Goal: Task Accomplishment & Management: Manage account settings

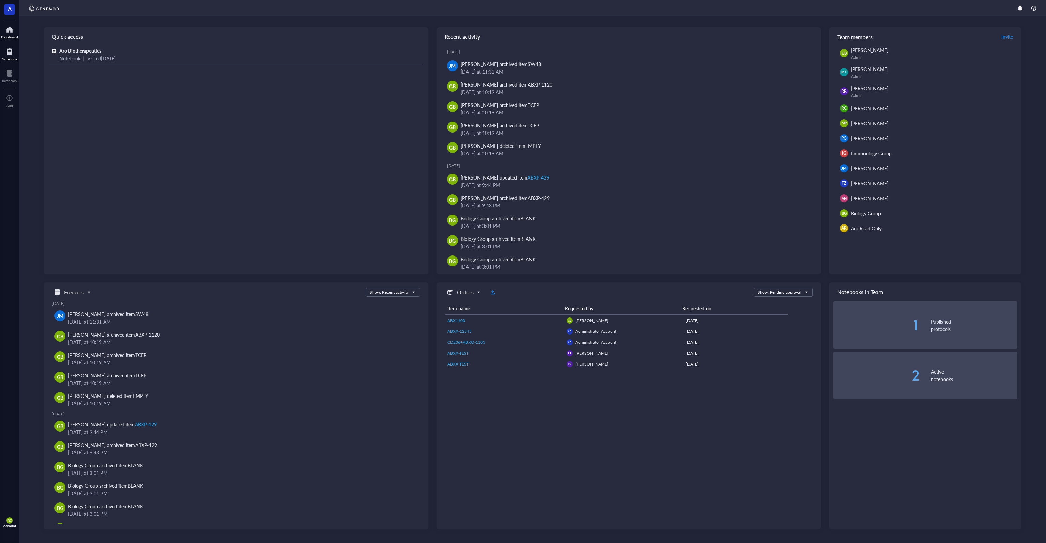
click at [6, 55] on div at bounding box center [10, 51] width 16 height 11
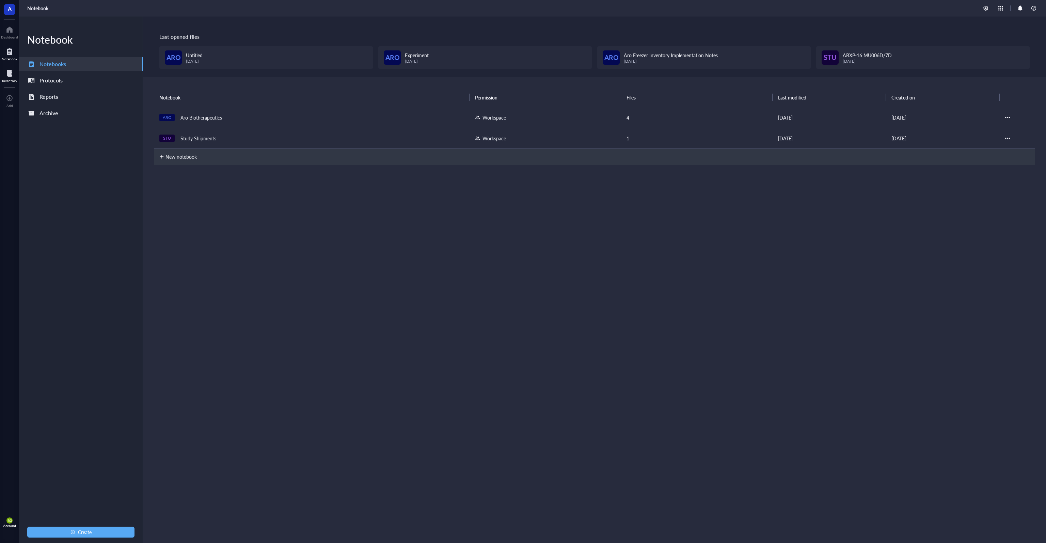
click at [10, 74] on div at bounding box center [9, 73] width 15 height 11
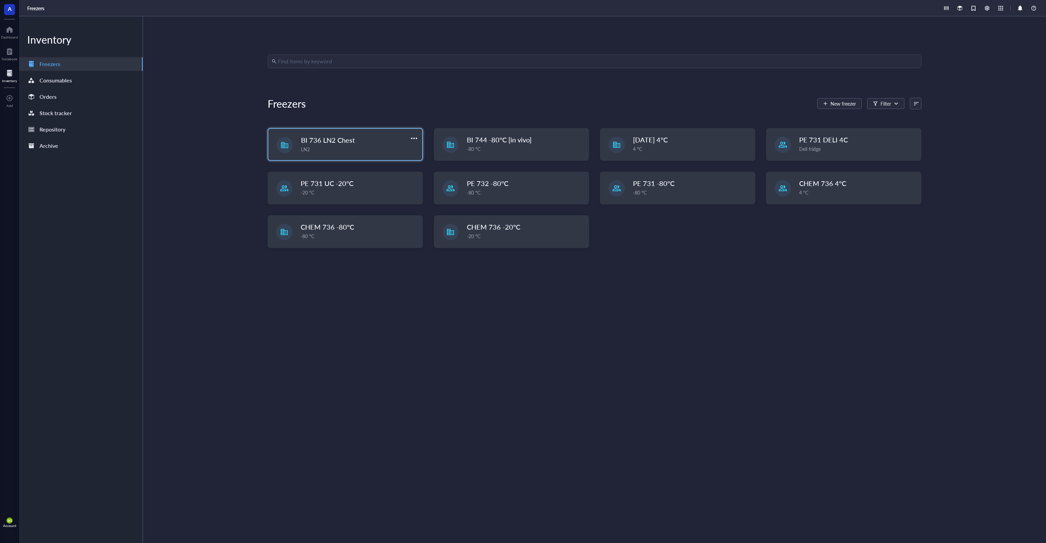
click at [323, 143] on span "BI 736 LN2 Chest" at bounding box center [328, 140] width 54 height 10
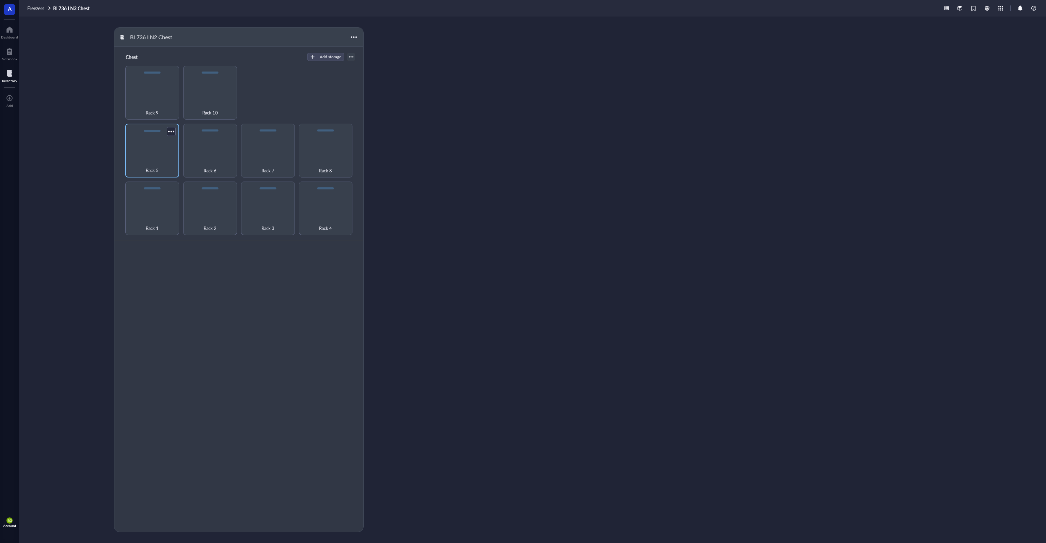
click at [154, 167] on span "Rack 5" at bounding box center [152, 170] width 13 height 7
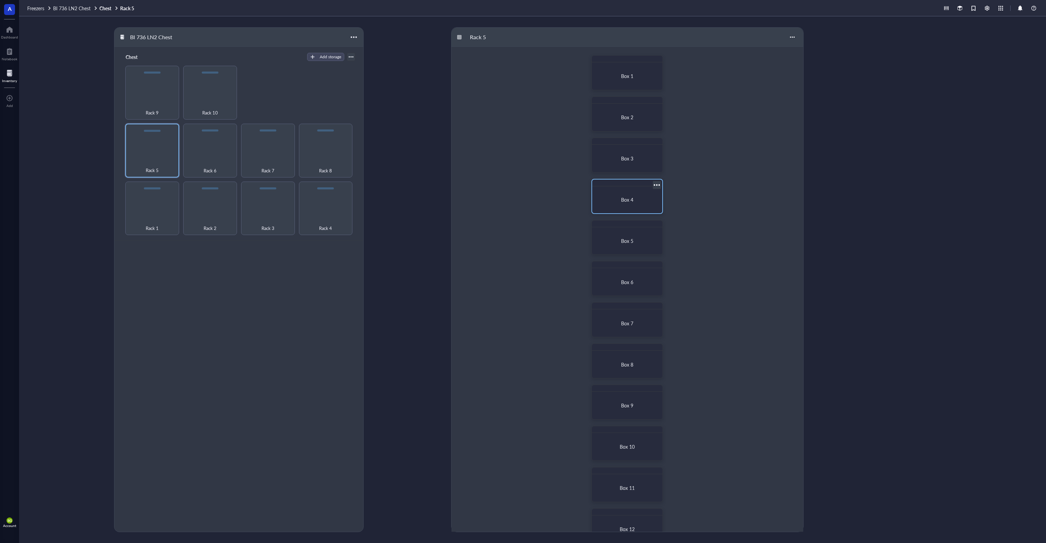
click at [623, 197] on span "Box 4" at bounding box center [627, 199] width 12 height 7
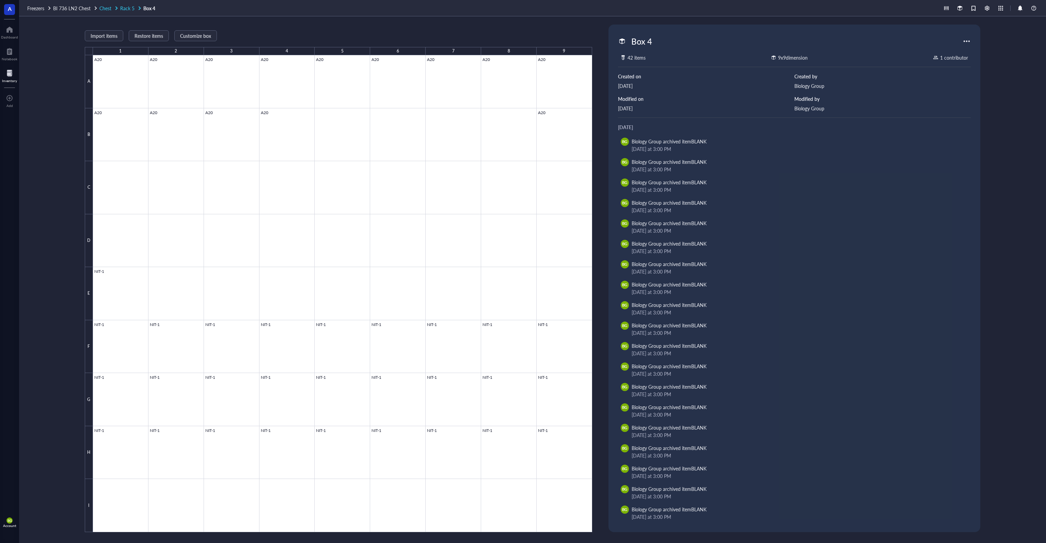
click at [127, 10] on span "Rack 5" at bounding box center [127, 8] width 14 height 7
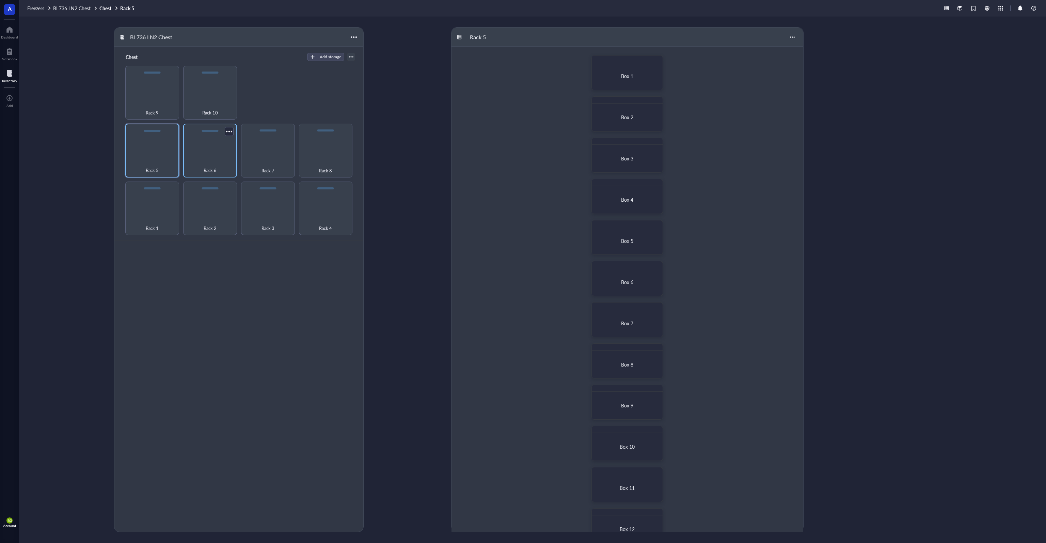
click at [200, 152] on div "Rack 6" at bounding box center [210, 151] width 54 height 54
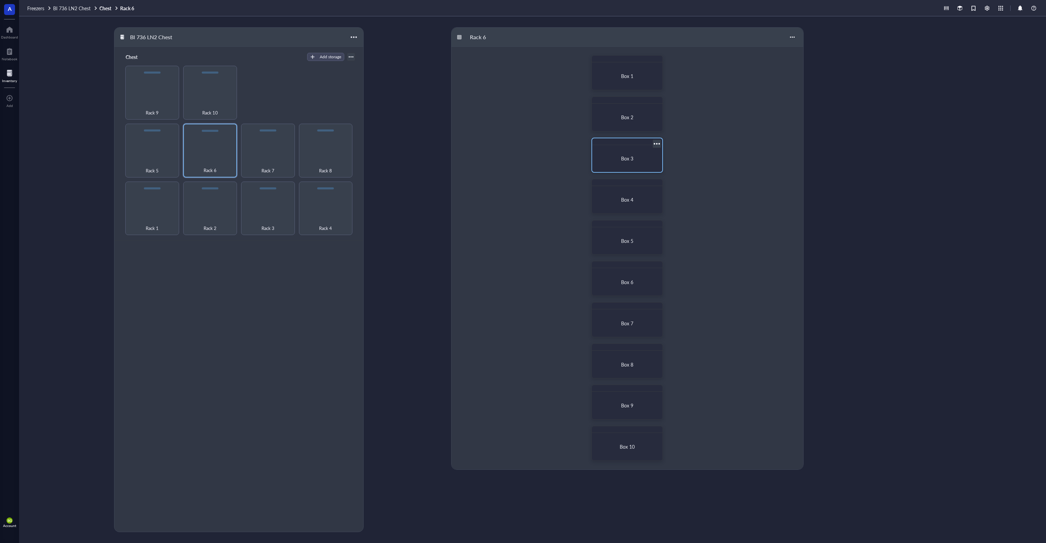
click at [641, 154] on div "Box 3" at bounding box center [627, 158] width 65 height 21
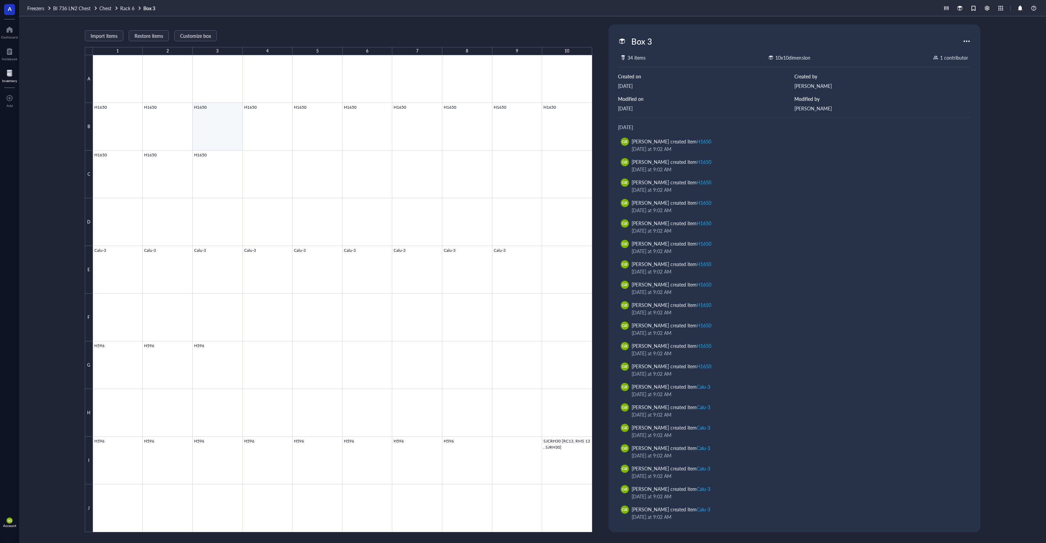
click at [233, 126] on div at bounding box center [342, 293] width 499 height 477
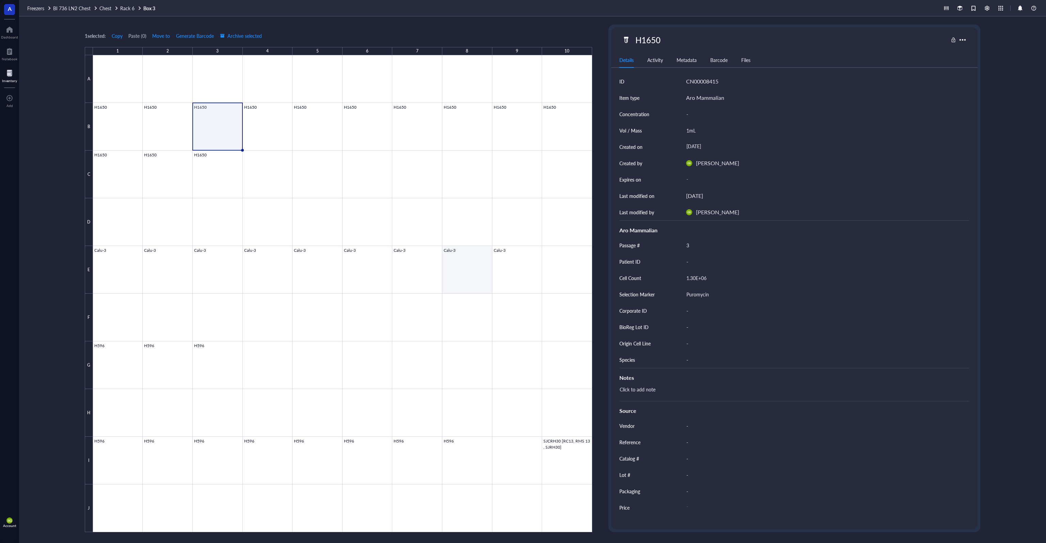
click at [470, 274] on div at bounding box center [342, 293] width 499 height 477
click at [558, 464] on div at bounding box center [342, 293] width 499 height 477
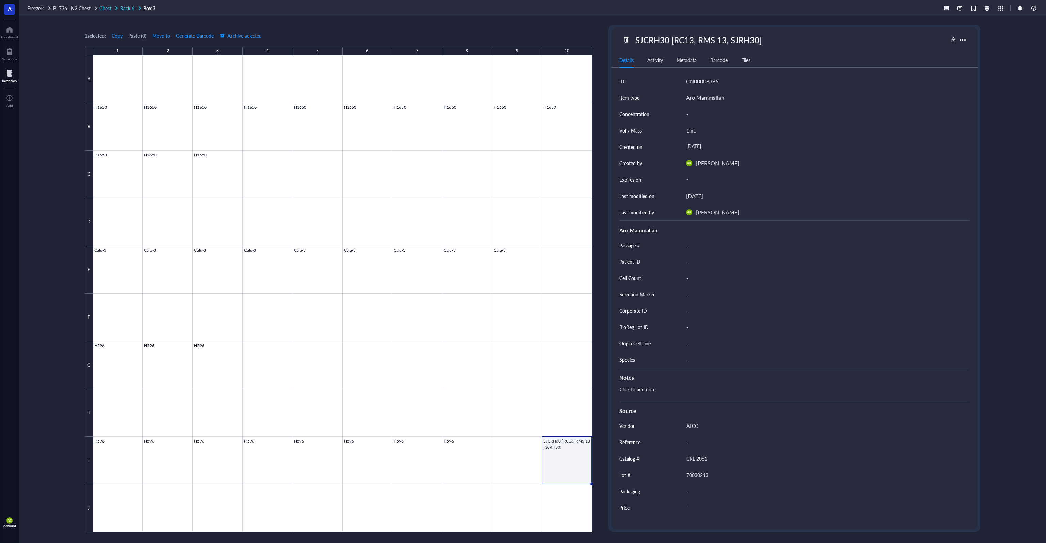
click at [130, 9] on span "Rack 6" at bounding box center [127, 8] width 14 height 7
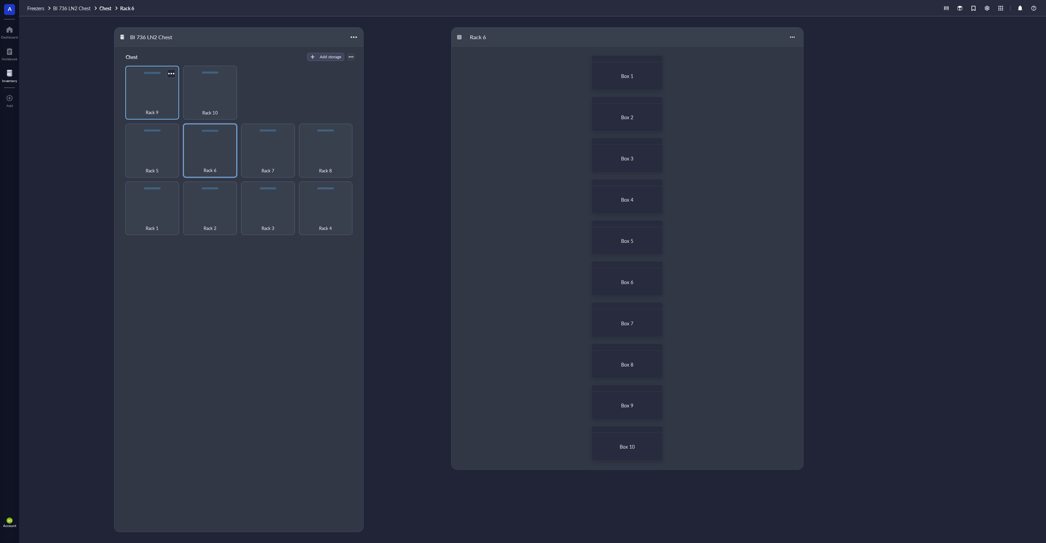
click at [162, 100] on div "Rack 9" at bounding box center [152, 93] width 54 height 54
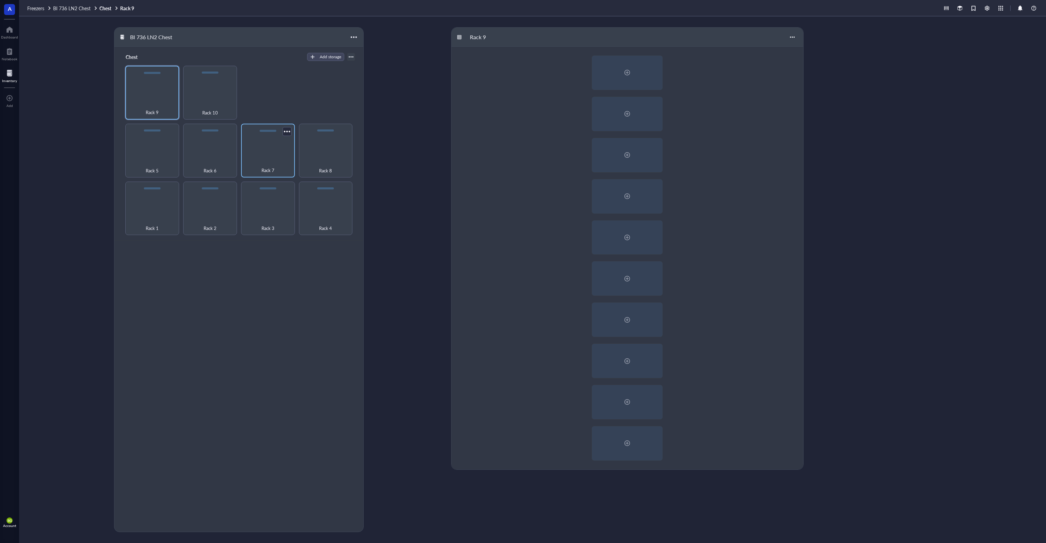
click at [262, 165] on div "Rack 7" at bounding box center [267, 166] width 47 height 15
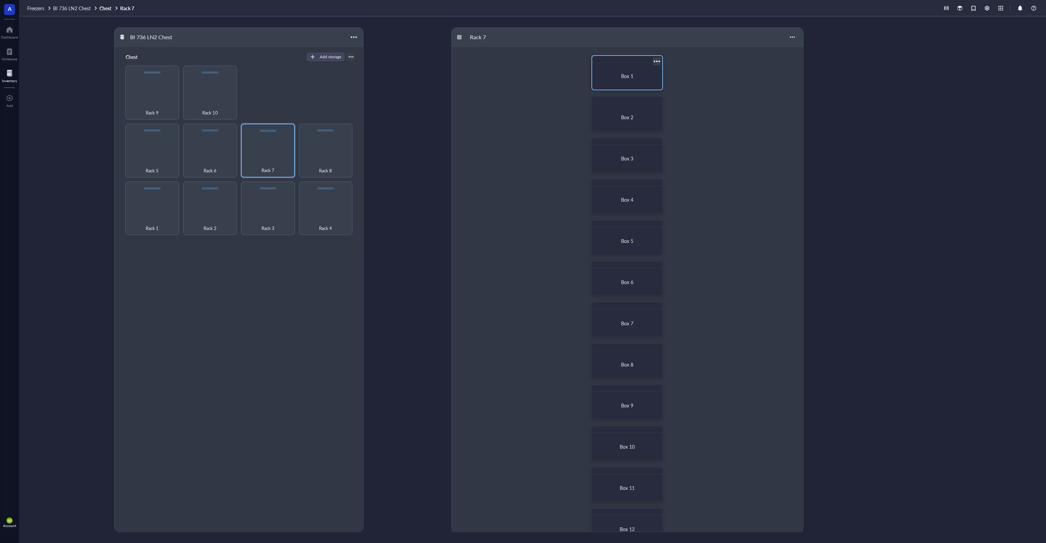
click at [626, 78] on span "Box 1" at bounding box center [627, 76] width 12 height 7
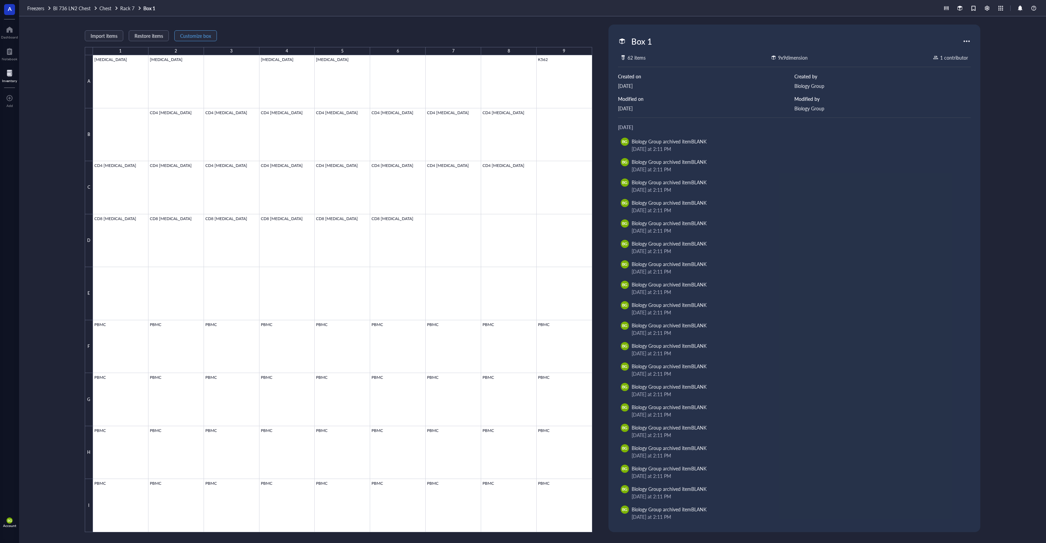
click at [192, 35] on span "Customize box" at bounding box center [195, 35] width 31 height 5
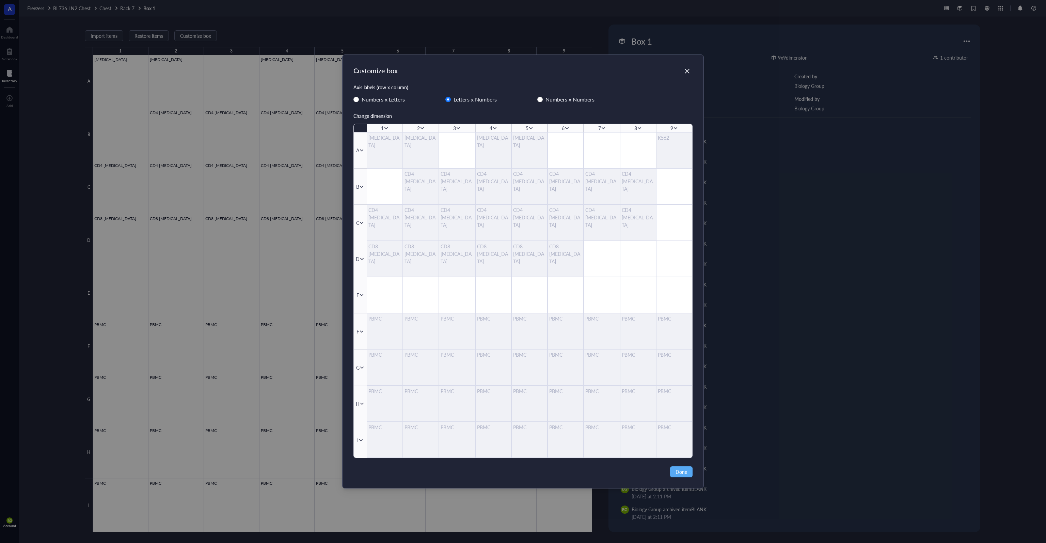
click at [284, 37] on div "Customize box Axis labels (row x column) Numbers x Letters Letters x Numbers Nu…" at bounding box center [523, 271] width 1046 height 543
click at [691, 72] on div "Close" at bounding box center [687, 71] width 11 height 11
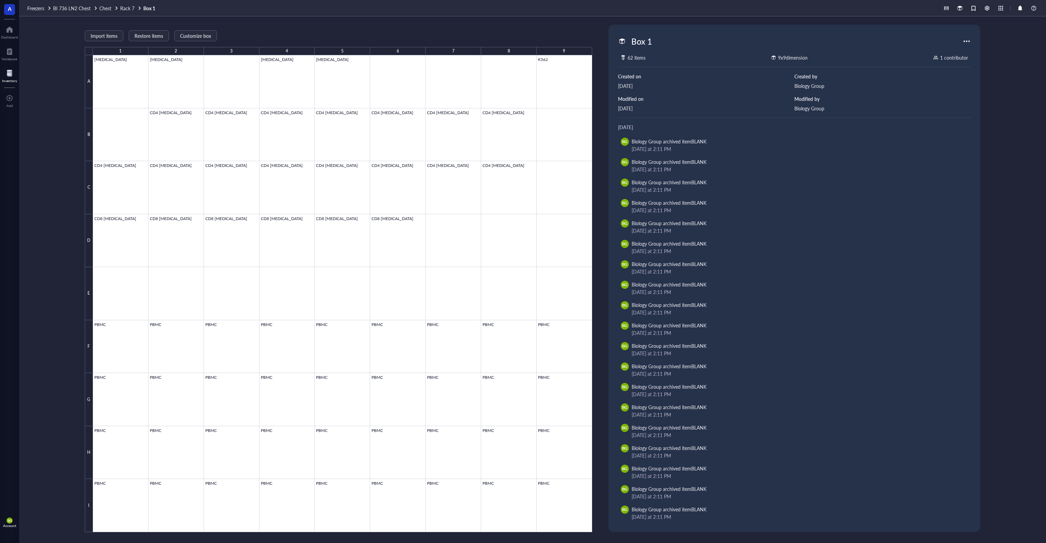
click at [968, 42] on div at bounding box center [966, 41] width 11 height 11
click at [988, 112] on div "Save as PDF" at bounding box center [988, 110] width 26 height 6
click at [965, 40] on div at bounding box center [966, 41] width 11 height 11
click at [1010, 44] on div "Import items Restore items Customize box 1 2 3 4 5 6 7 8 9 A B C D E F G H I [M…" at bounding box center [532, 279] width 1027 height 526
click at [189, 36] on span "Customize box" at bounding box center [195, 35] width 31 height 5
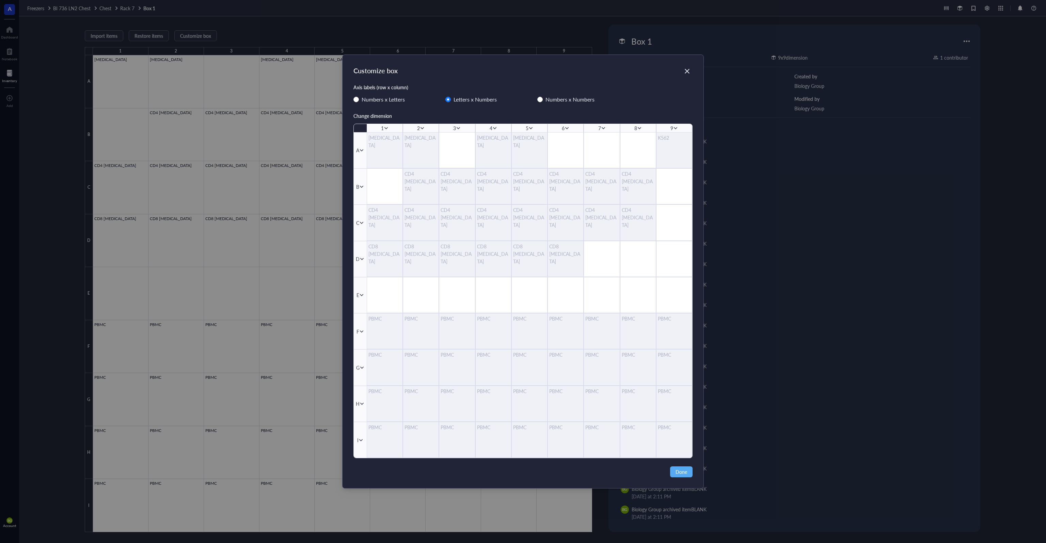
click at [275, 38] on div "Customize box Axis labels (row x column) Numbers x Letters Letters x Numbers Nu…" at bounding box center [523, 271] width 1046 height 543
click at [688, 71] on icon "Close" at bounding box center [687, 71] width 6 height 6
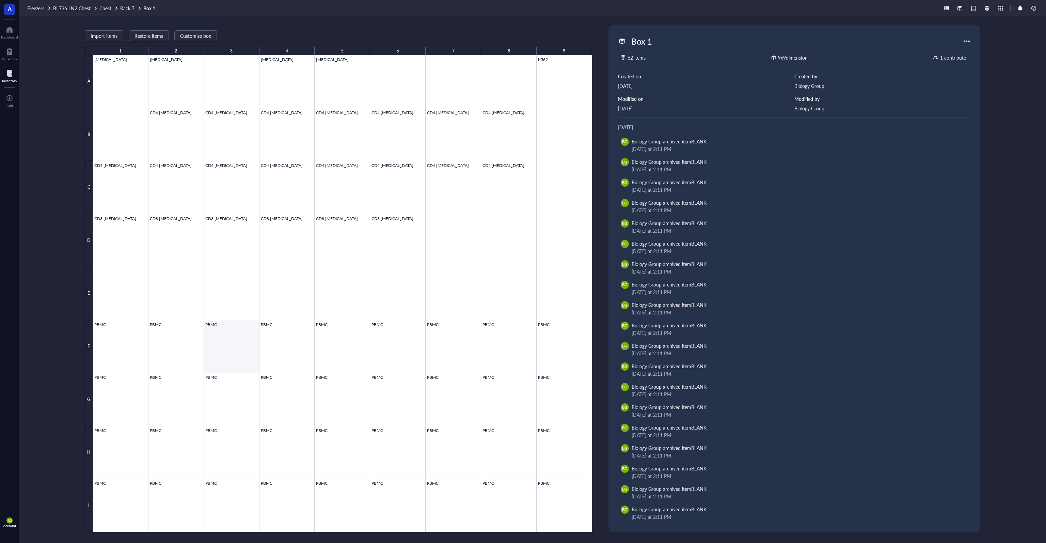
click at [236, 348] on div at bounding box center [342, 293] width 499 height 477
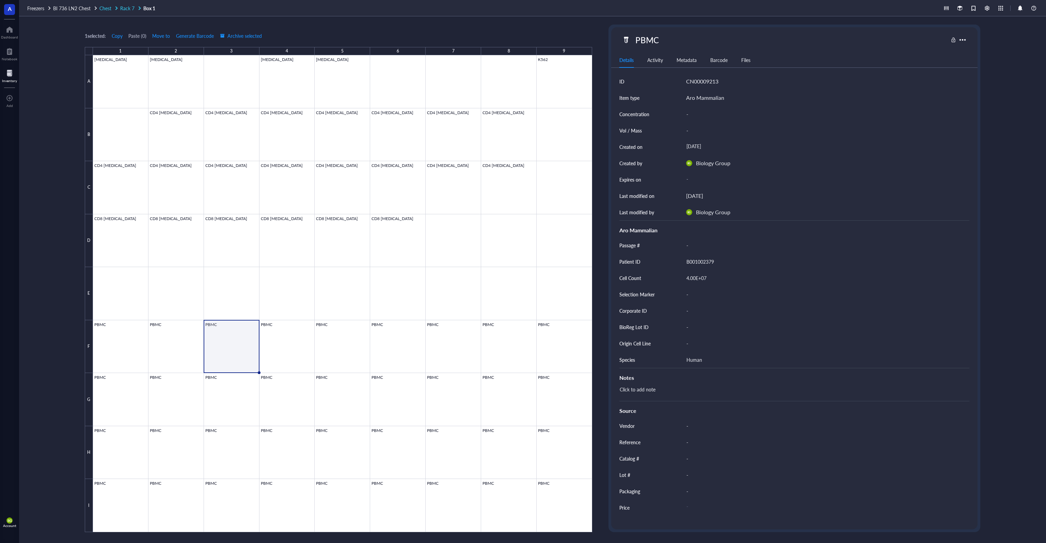
click at [124, 7] on span "Rack 7" at bounding box center [127, 8] width 14 height 7
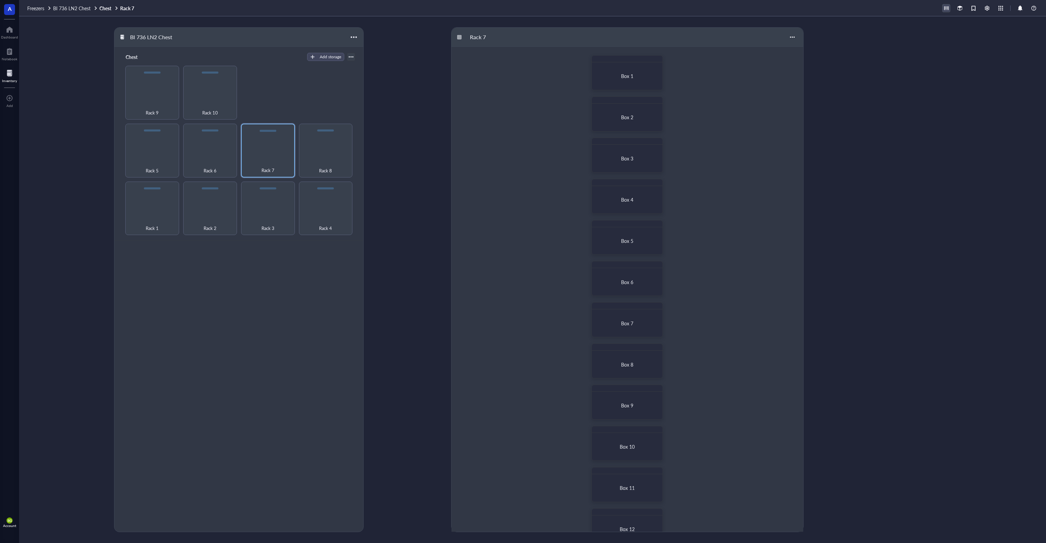
click at [948, 9] on div at bounding box center [945, 7] width 7 height 7
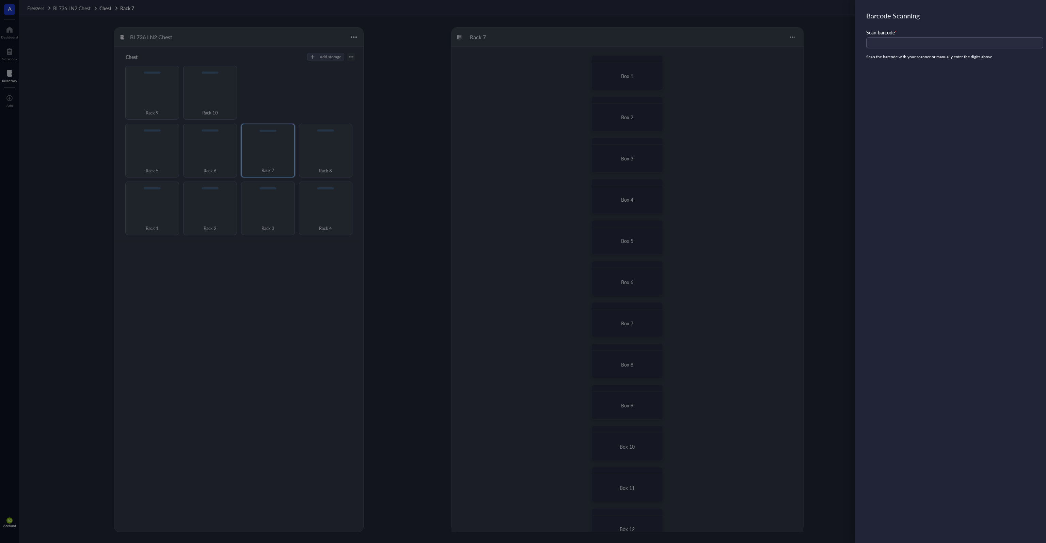
click at [839, 37] on div at bounding box center [523, 271] width 1046 height 543
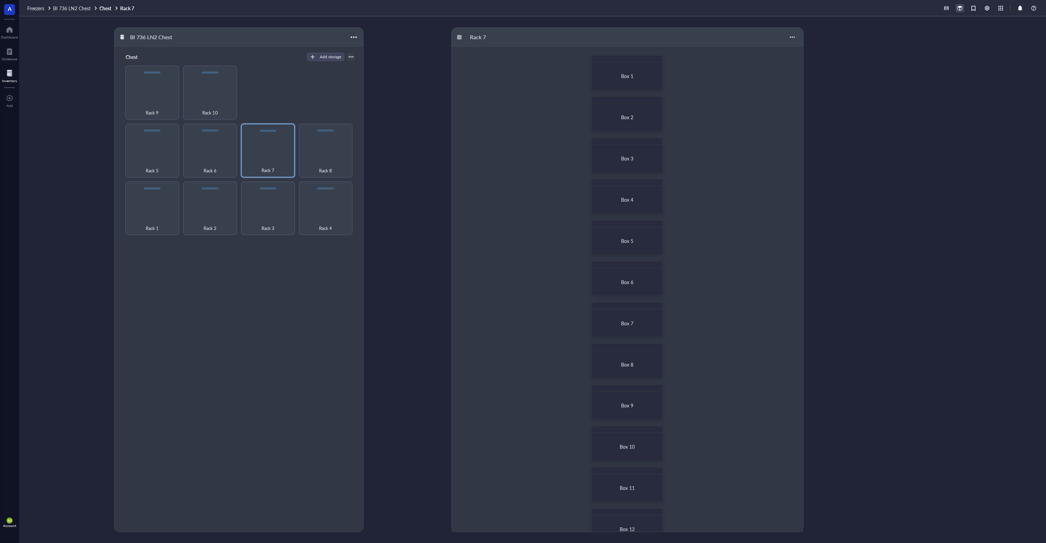
click at [960, 11] on div at bounding box center [959, 7] width 7 height 7
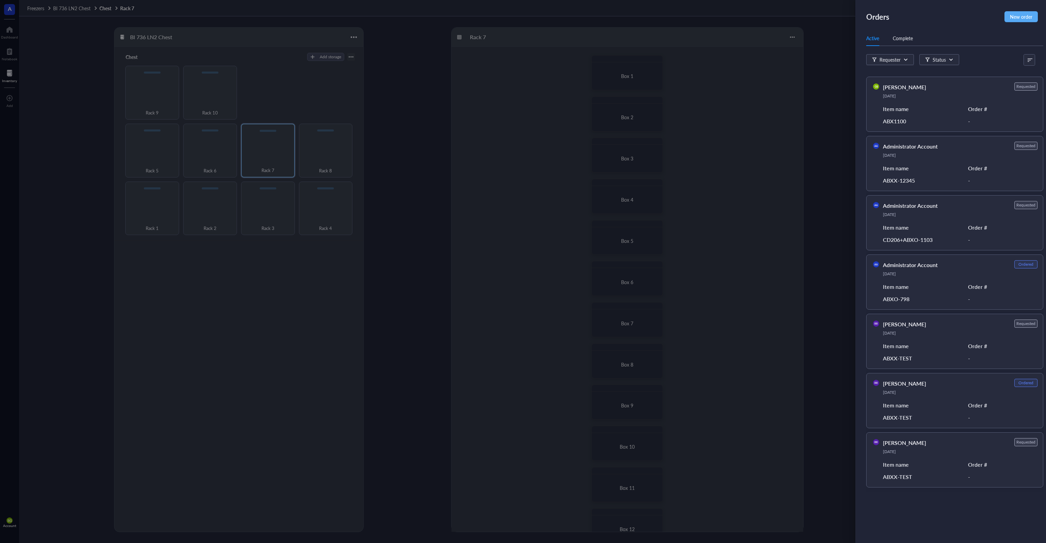
click at [833, 56] on div at bounding box center [523, 271] width 1046 height 543
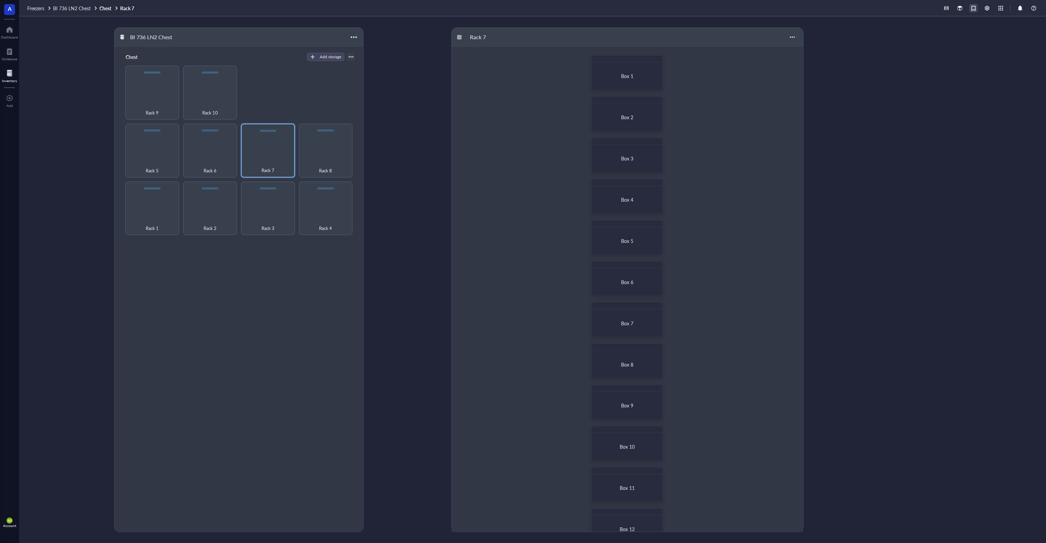
click at [975, 9] on div at bounding box center [973, 7] width 7 height 7
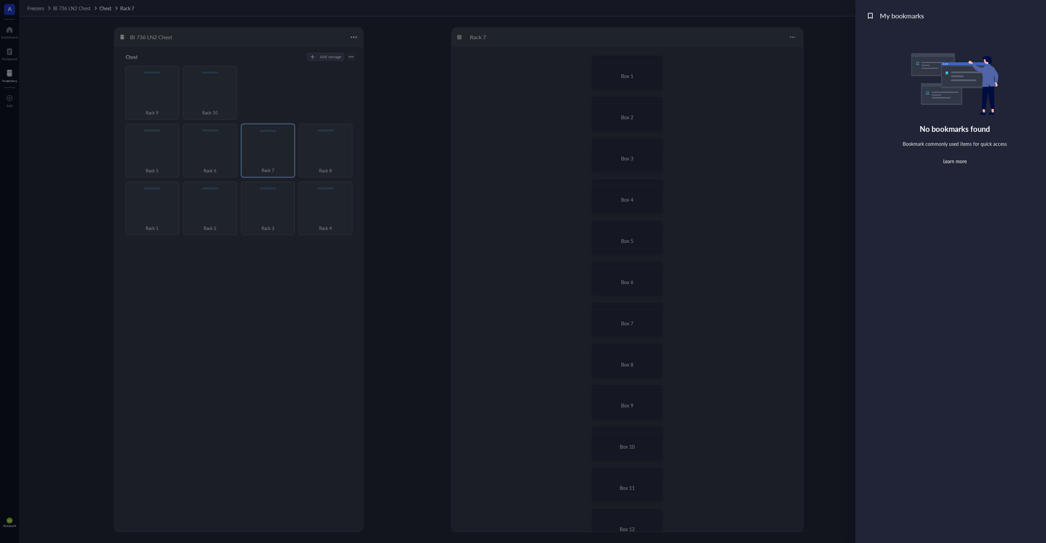
click at [836, 51] on div at bounding box center [523, 271] width 1046 height 543
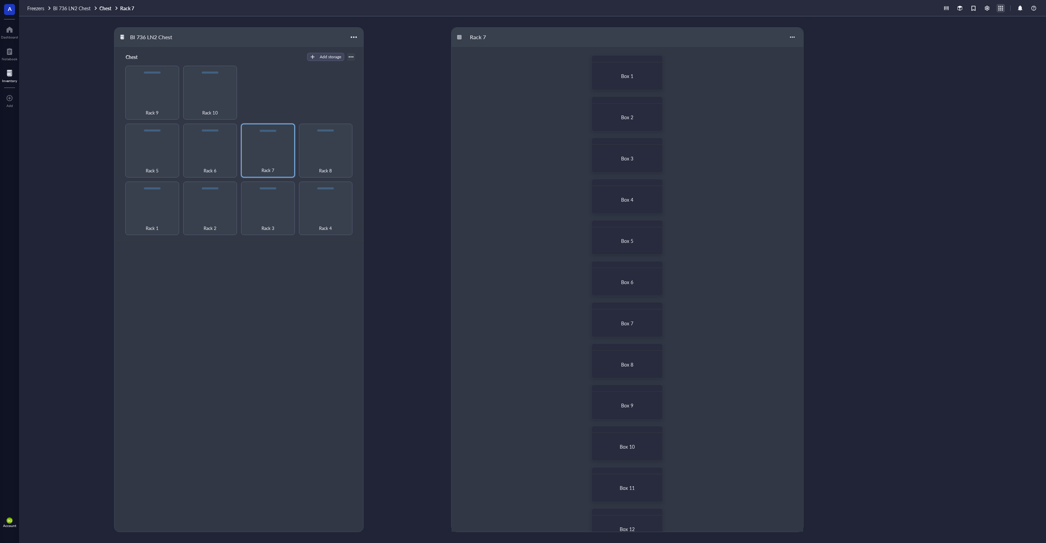
click at [1002, 6] on div at bounding box center [1000, 7] width 7 height 7
click at [991, 15] on link "Freezers" at bounding box center [972, 20] width 54 height 10
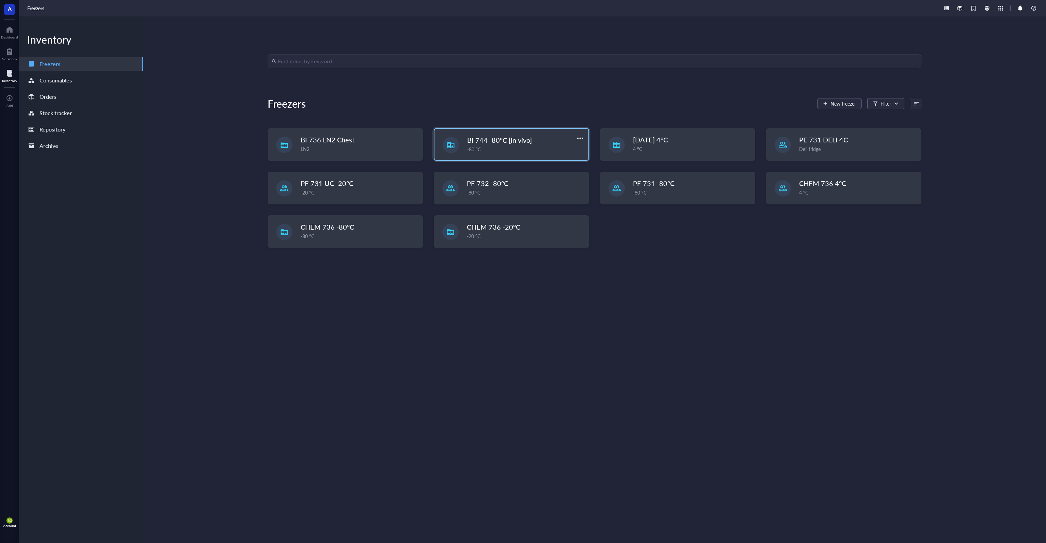
click at [534, 145] on div "-80 °C" at bounding box center [525, 148] width 117 height 7
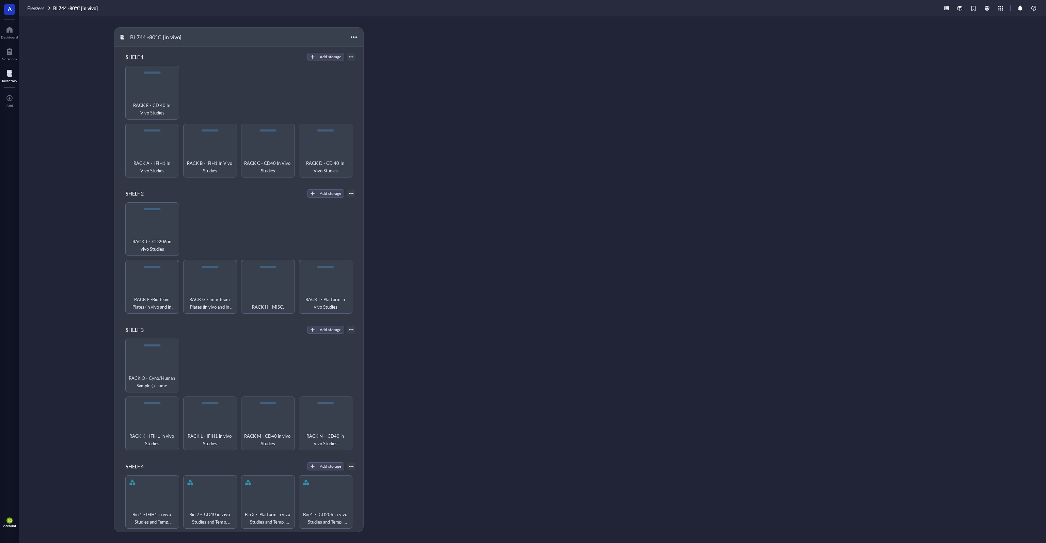
drag, startPoint x: 3, startPoint y: 57, endPoint x: 10, endPoint y: 68, distance: 13.3
click at [3, 57] on div "Notebook" at bounding box center [10, 59] width 16 height 4
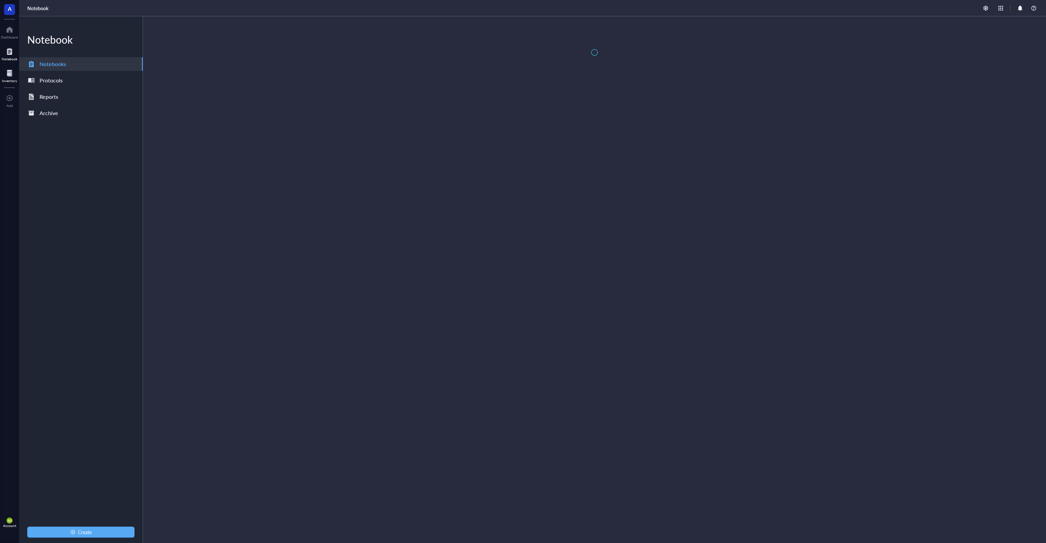
click at [11, 70] on div at bounding box center [9, 73] width 15 height 11
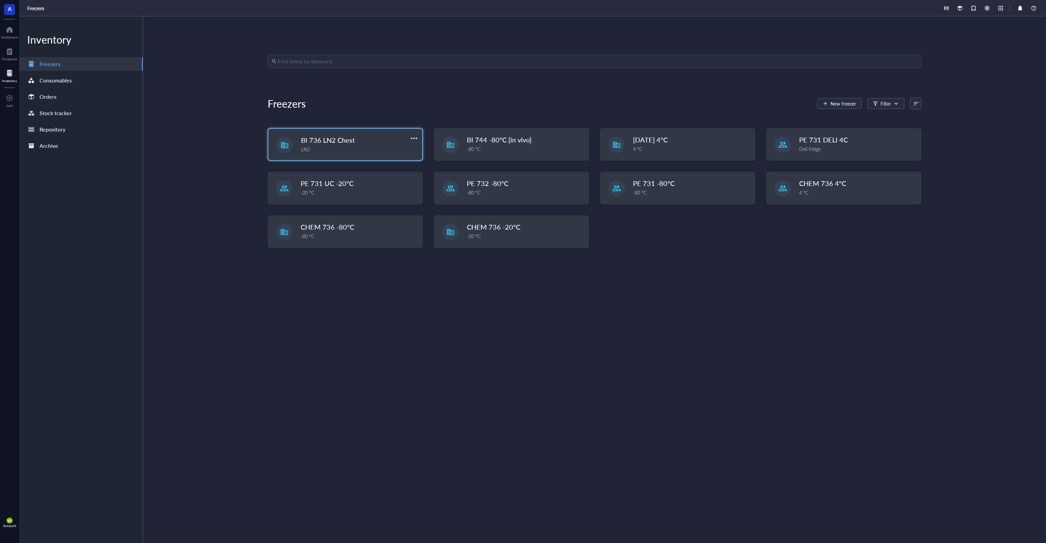
click at [362, 150] on div "LN2" at bounding box center [359, 148] width 117 height 7
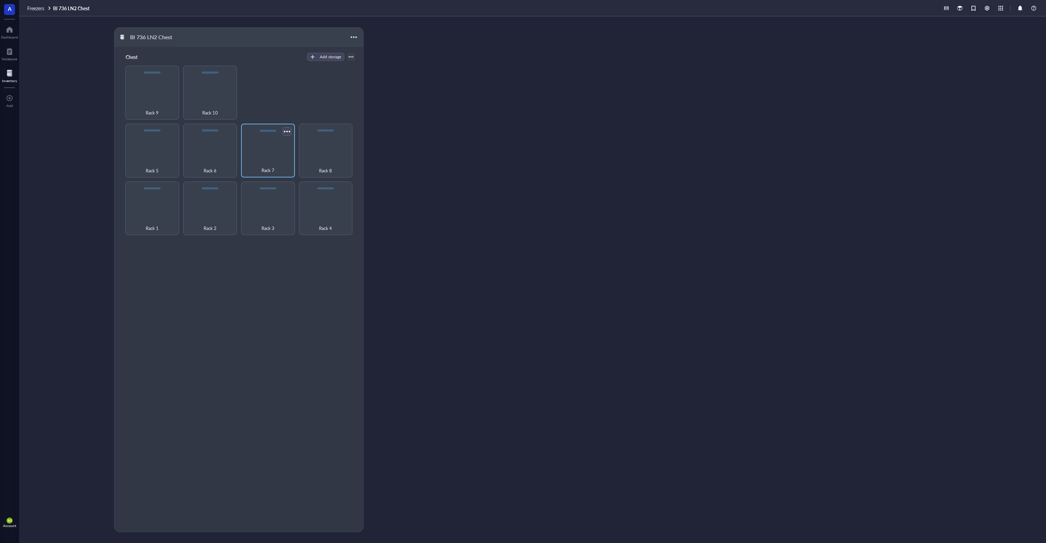
click at [285, 133] on div at bounding box center [287, 131] width 10 height 10
click at [304, 144] on div "Settings" at bounding box center [303, 143] width 17 height 6
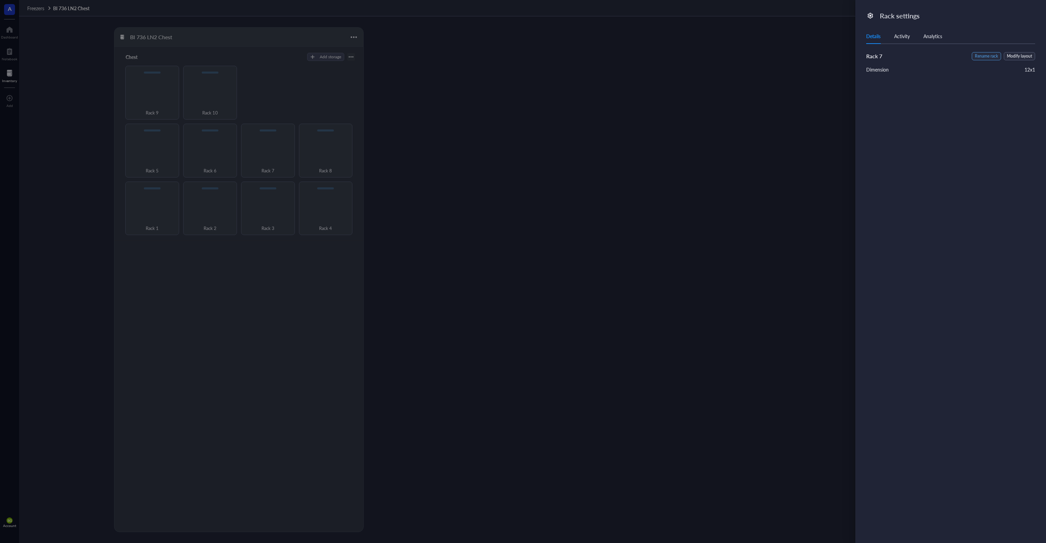
click at [987, 57] on span "Rename rack" at bounding box center [986, 56] width 23 height 6
click at [896, 54] on input "Rack 7" at bounding box center [900, 57] width 69 height 11
type input "Rack 7 (Bio/Immuno)"
click at [1020, 57] on button "Save" at bounding box center [1024, 57] width 21 height 11
click at [486, 117] on div at bounding box center [523, 271] width 1046 height 543
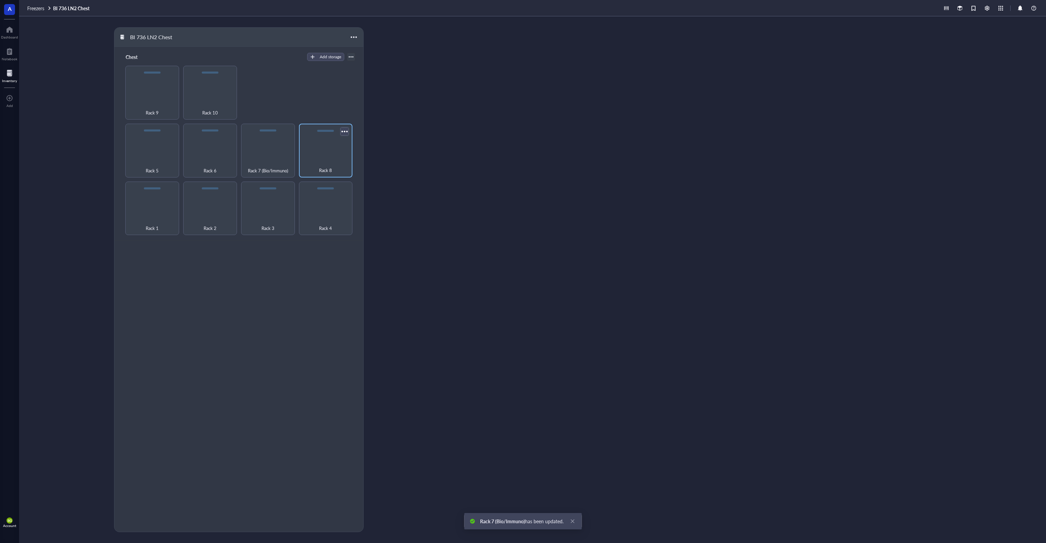
click at [344, 132] on div at bounding box center [345, 131] width 10 height 10
click at [361, 143] on div "Settings" at bounding box center [361, 143] width 17 height 6
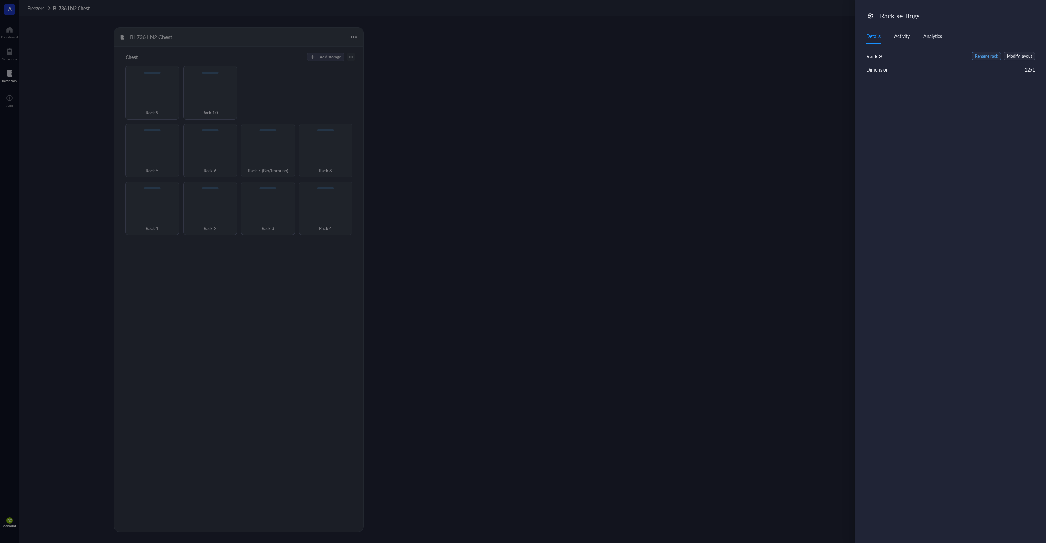
drag, startPoint x: 986, startPoint y: 57, endPoint x: 940, endPoint y: 58, distance: 46.0
click at [987, 56] on span "Rename rack" at bounding box center [986, 56] width 23 height 6
click at [902, 59] on input "Rack 8" at bounding box center [900, 57] width 69 height 11
click at [916, 58] on input "Rack 8 (Bio/Immuno)" at bounding box center [900, 57] width 69 height 11
type input "Rack 8 (Bio/Immuno)"
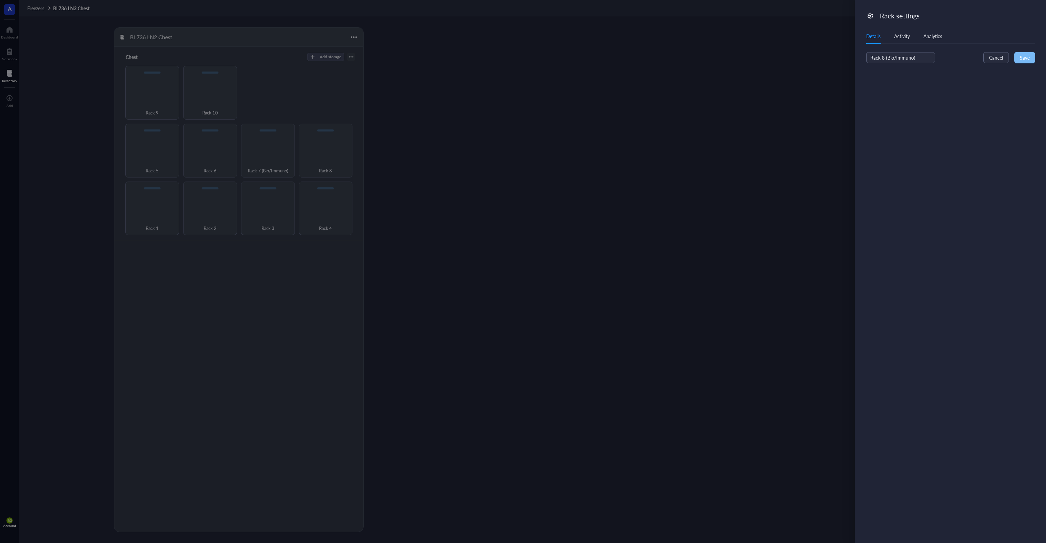
click at [1029, 58] on span "Save" at bounding box center [1025, 57] width 10 height 7
drag, startPoint x: 483, startPoint y: 156, endPoint x: 438, endPoint y: 146, distance: 46.6
click at [480, 157] on div at bounding box center [523, 271] width 1046 height 543
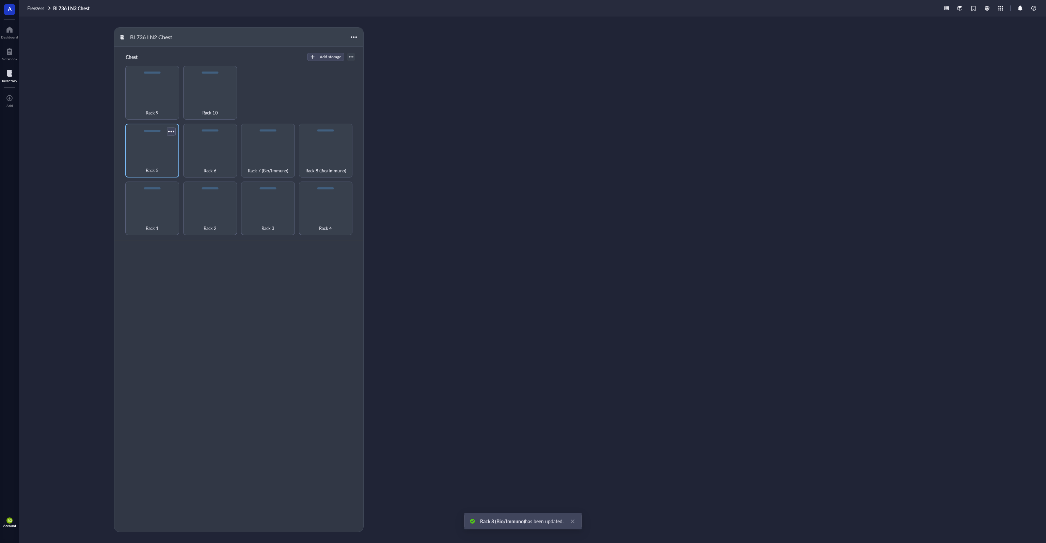
click at [172, 133] on div at bounding box center [171, 131] width 10 height 10
click at [188, 144] on div "Settings" at bounding box center [188, 143] width 17 height 6
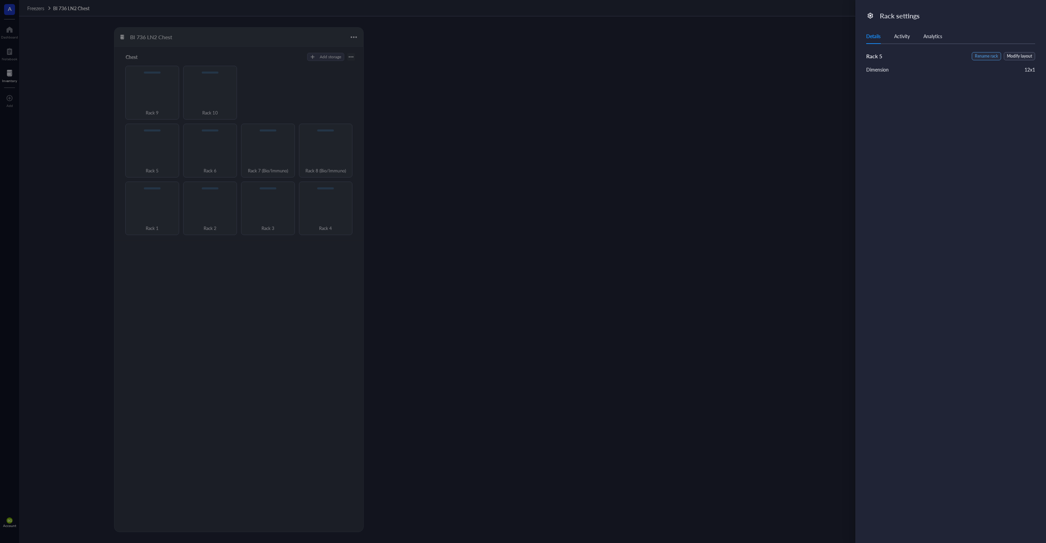
click at [989, 57] on span "Rename rack" at bounding box center [986, 56] width 23 height 6
click at [912, 55] on input "Rack 5" at bounding box center [900, 57] width 69 height 11
paste input "(Bio/Immuno)"
type input "Rack 5 (Bio/Immuno)"
click at [1025, 57] on span "Save" at bounding box center [1025, 57] width 10 height 7
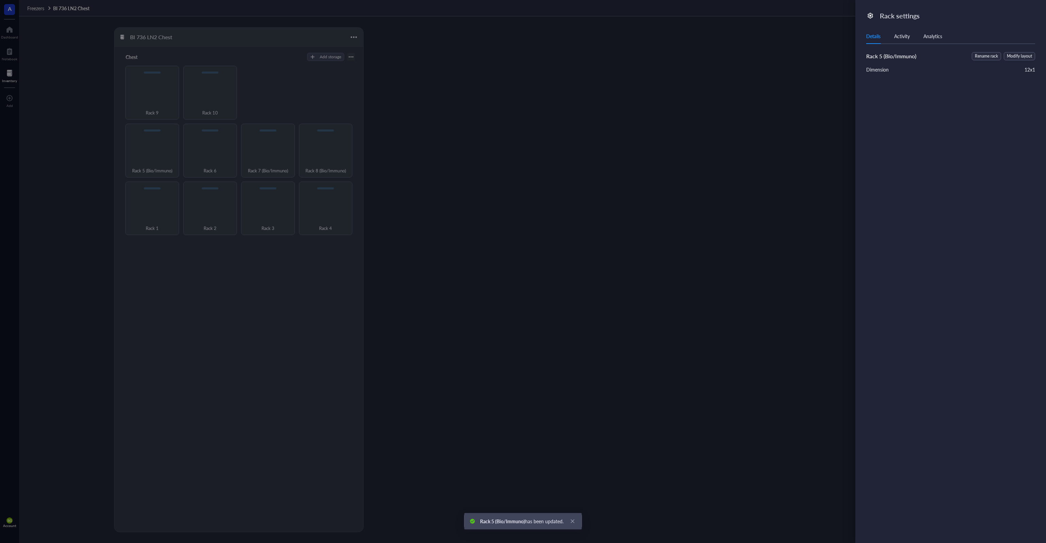
click at [579, 111] on div at bounding box center [523, 271] width 1046 height 543
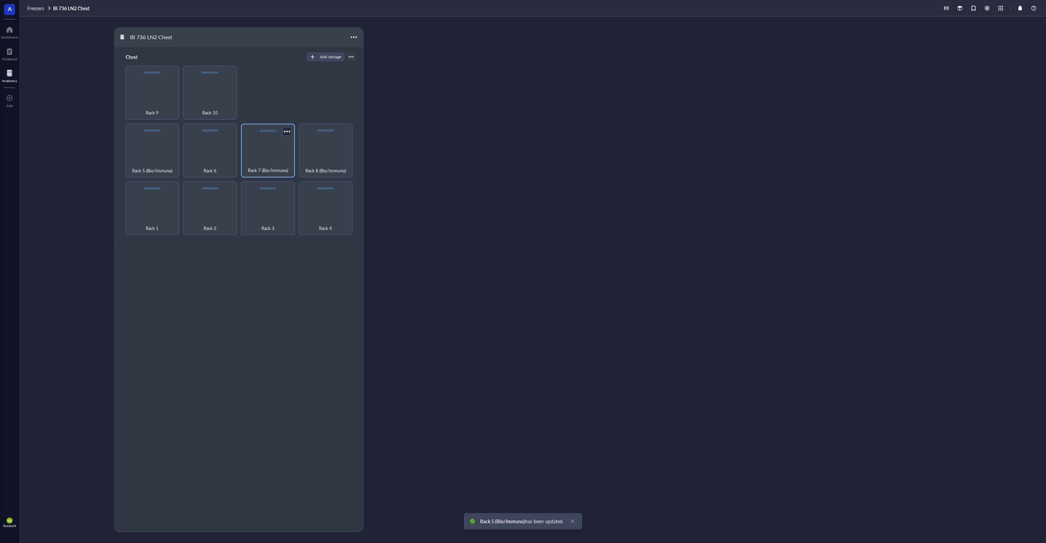
click at [260, 136] on div "Rack 7 (Bio/Immuno)" at bounding box center [268, 151] width 54 height 54
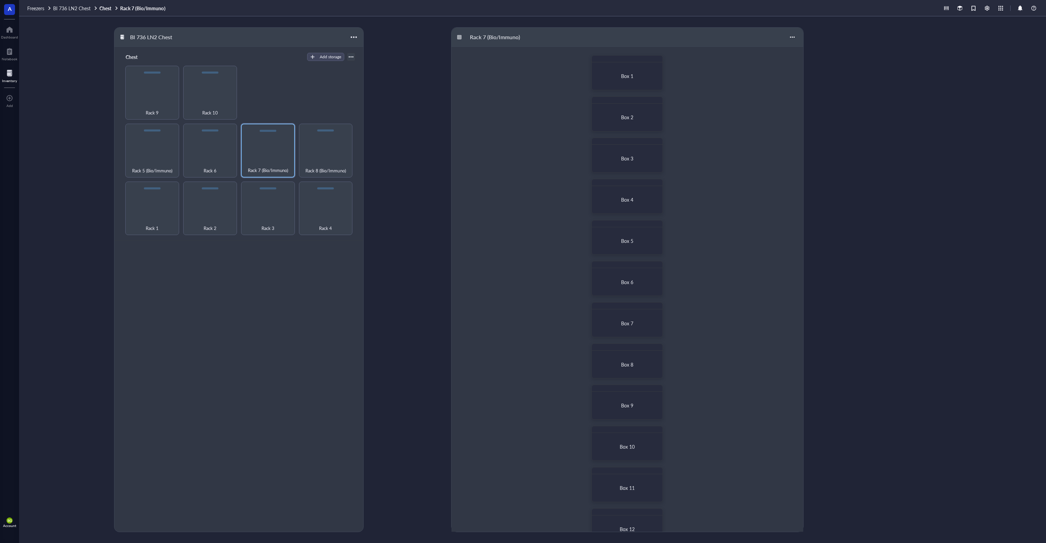
click at [436, 116] on div "BI 736 LN2 Chest Chest Add storage Rack 1 Rack 2 Rack 3 Rack 4 Rack 5 (Bio/Immu…" at bounding box center [279, 279] width 331 height 505
click at [325, 130] on div at bounding box center [325, 131] width 17 height 2
click at [271, 136] on div "Rack 7 (Bio/Immuno)" at bounding box center [268, 151] width 54 height 54
click at [659, 62] on div at bounding box center [657, 61] width 10 height 10
click at [508, 94] on div "Box 1 Box 2 Box 3 Box 4 Box 5 Box 6 Box 7 Box 8 Box 9 Box 10 Box 11 Box 12 Move…" at bounding box center [627, 299] width 352 height 505
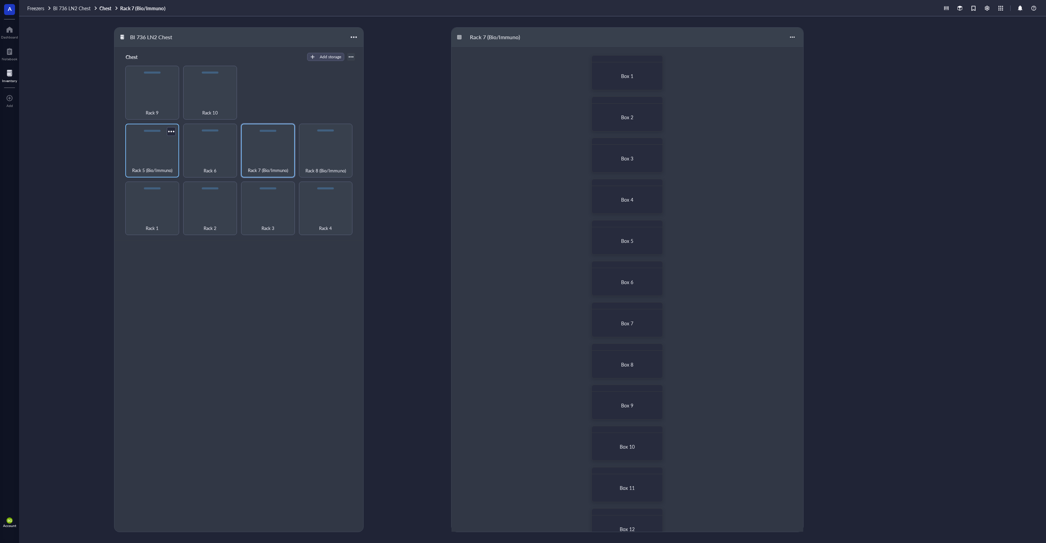
click at [156, 135] on div "Rack 5 (Bio/Immuno)" at bounding box center [152, 151] width 54 height 54
click at [623, 74] on span "Box 1" at bounding box center [627, 76] width 12 height 7
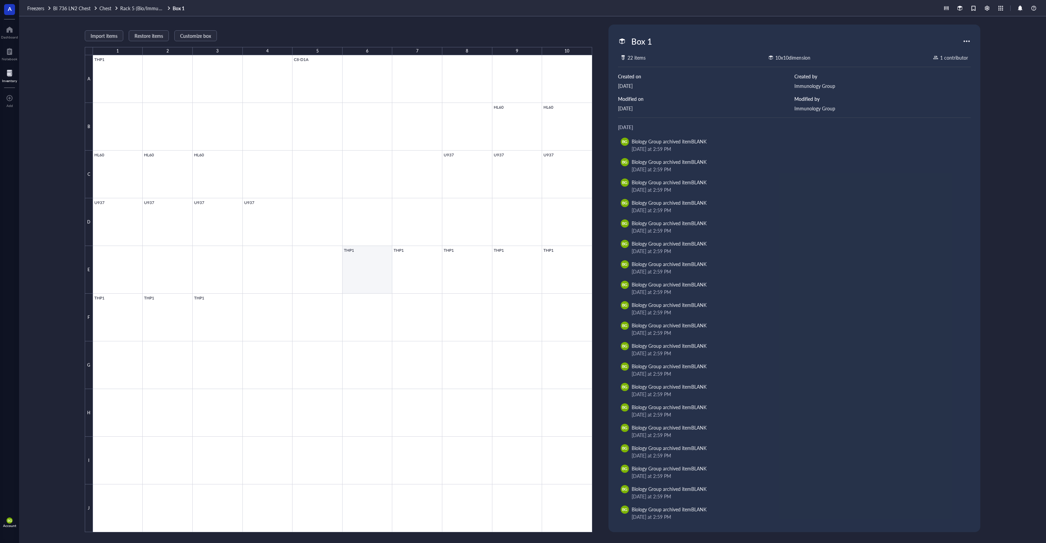
click at [366, 260] on div at bounding box center [342, 293] width 499 height 477
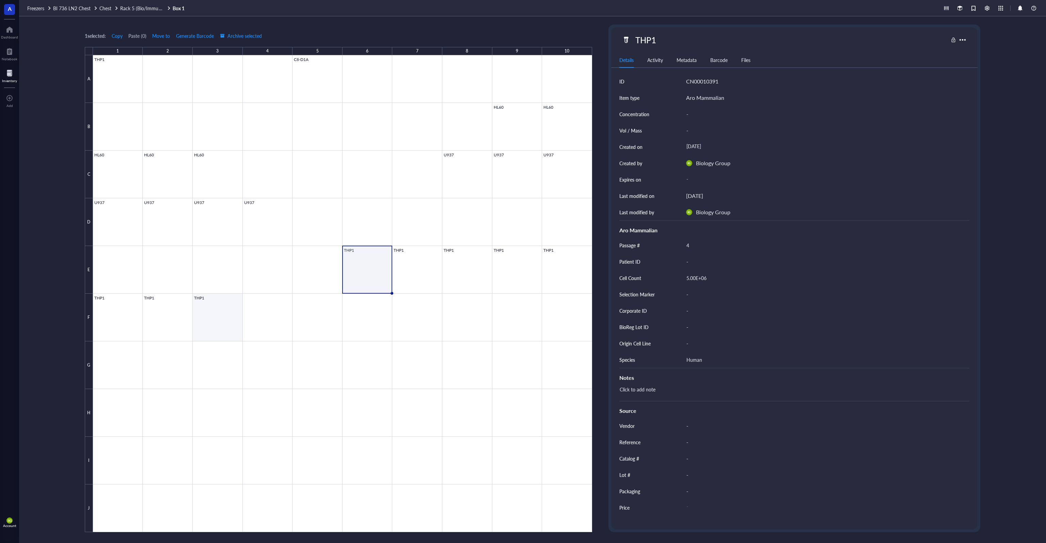
click at [205, 316] on div at bounding box center [342, 293] width 499 height 477
click at [170, 313] on div at bounding box center [342, 293] width 499 height 477
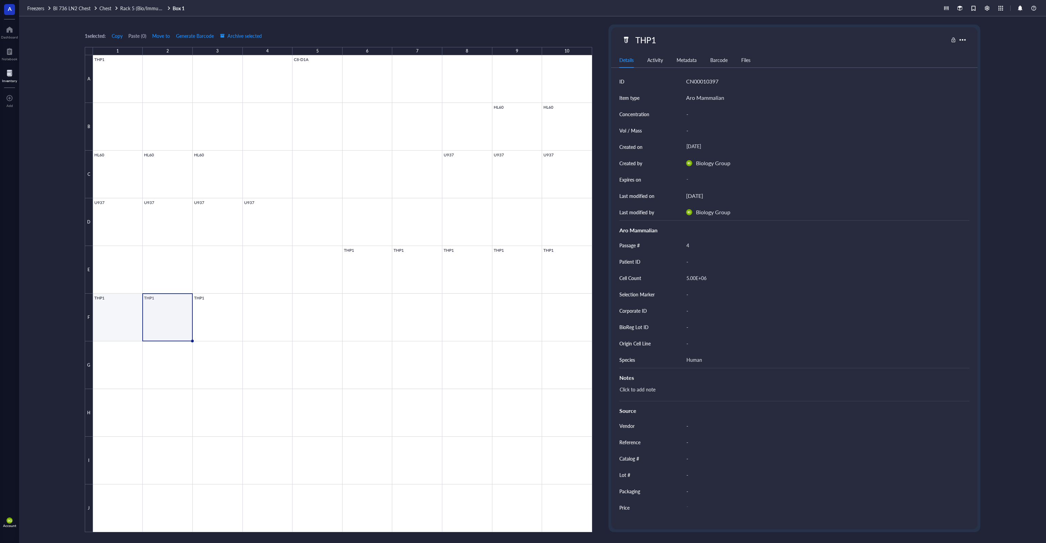
click at [128, 311] on div at bounding box center [342, 293] width 499 height 477
click at [558, 267] on div at bounding box center [342, 293] width 499 height 477
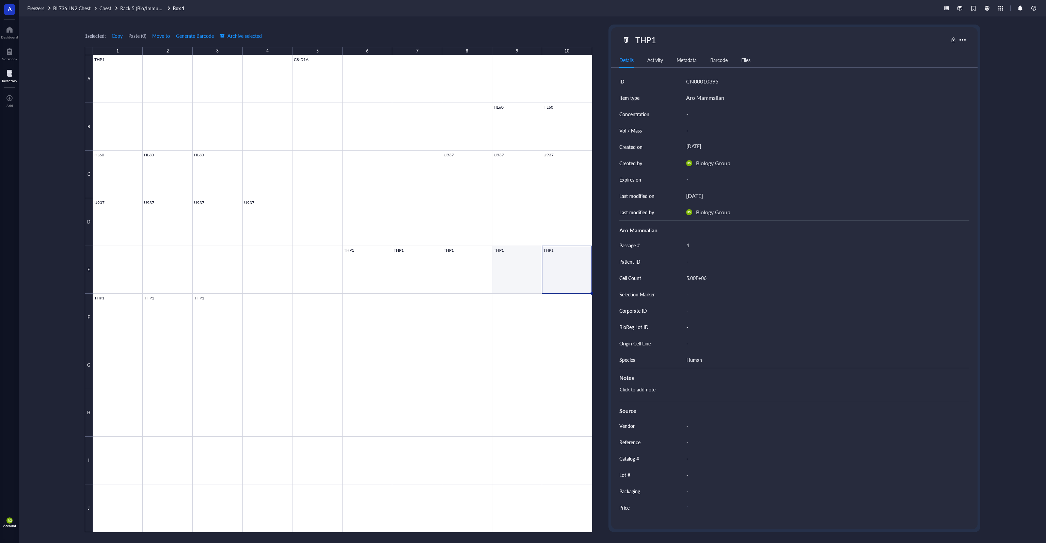
click at [527, 268] on div at bounding box center [342, 293] width 499 height 477
click at [469, 267] on div at bounding box center [342, 293] width 499 height 477
click at [407, 264] on div at bounding box center [342, 293] width 499 height 477
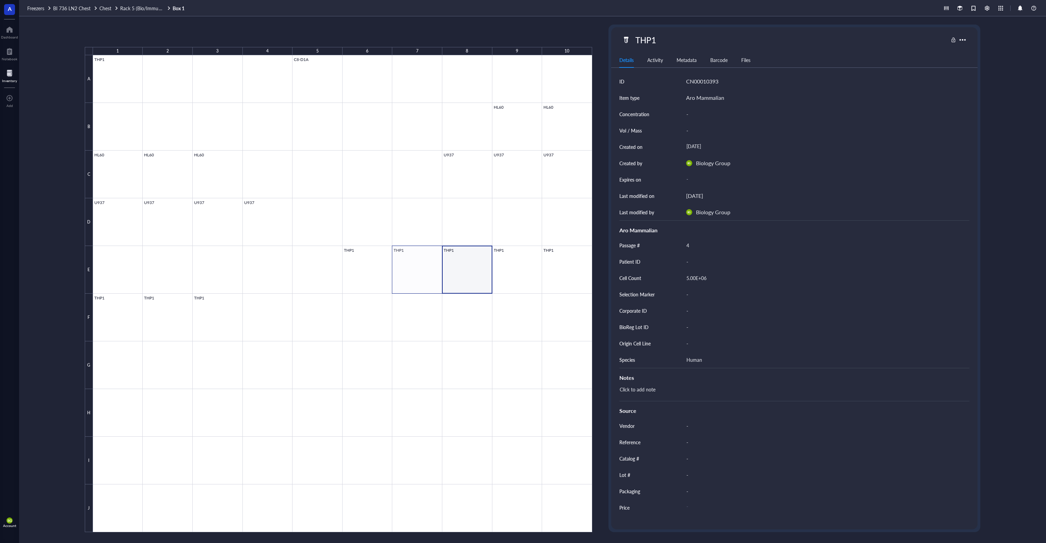
click at [361, 266] on div at bounding box center [342, 293] width 499 height 477
drag, startPoint x: 391, startPoint y: 292, endPoint x: 394, endPoint y: 303, distance: 11.9
click at [0, 0] on div "THP1 C8-D1A HL60 HL60 HL60 HL60 HL60 U937 U937 U937 U937 U937 U937 U937 THP1 TH…" at bounding box center [0, 0] width 0 height 0
click at [473, 267] on div at bounding box center [342, 293] width 499 height 477
click at [476, 340] on div at bounding box center [342, 293] width 499 height 477
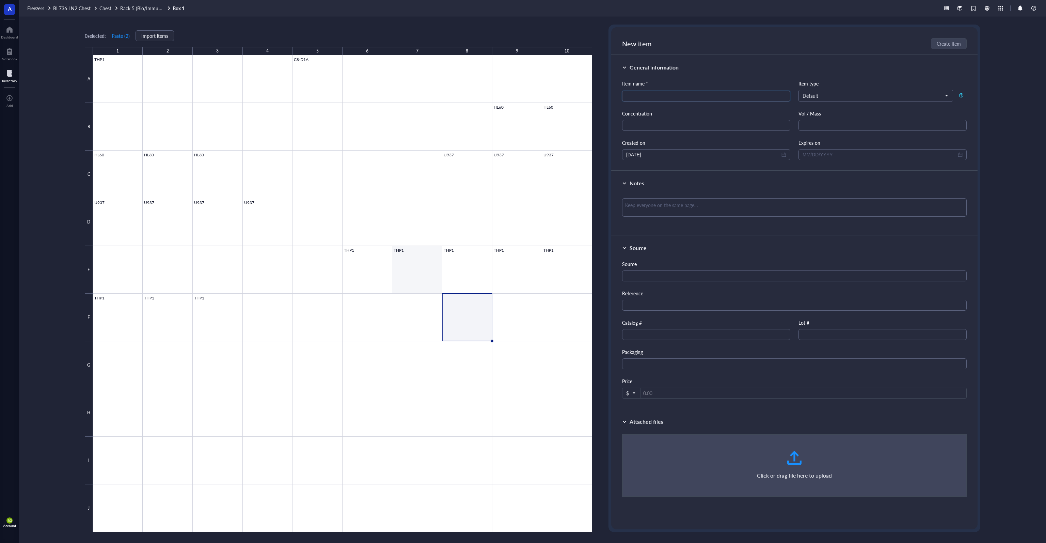
click at [421, 271] on div at bounding box center [342, 293] width 499 height 477
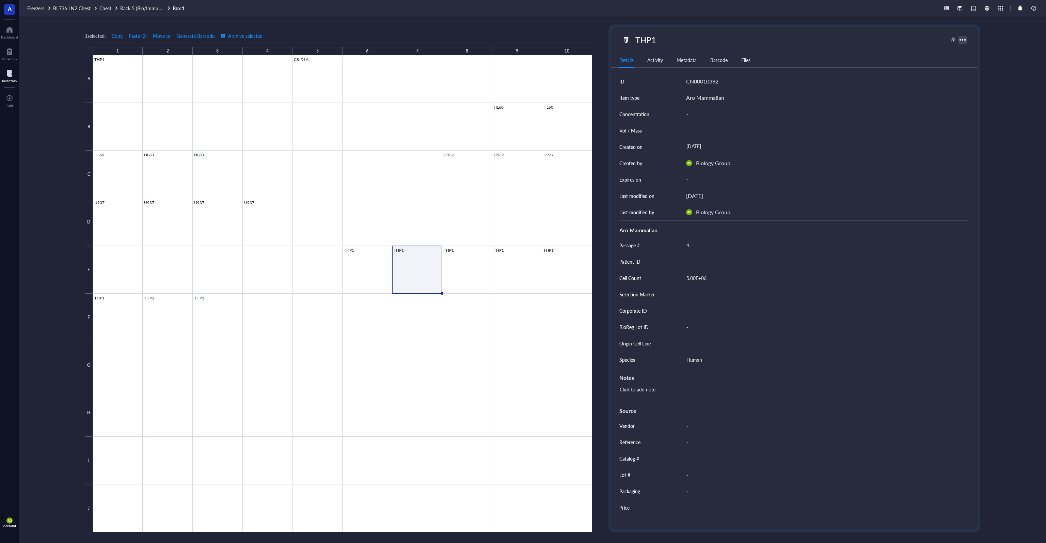
click at [964, 41] on div at bounding box center [962, 40] width 10 height 10
click at [996, 35] on div "1 selected: Copy Paste ( 2 ) Move to Generate Barcode Archive selected 1 2 3 4 …" at bounding box center [532, 279] width 1027 height 526
click at [8, 75] on div at bounding box center [9, 73] width 15 height 11
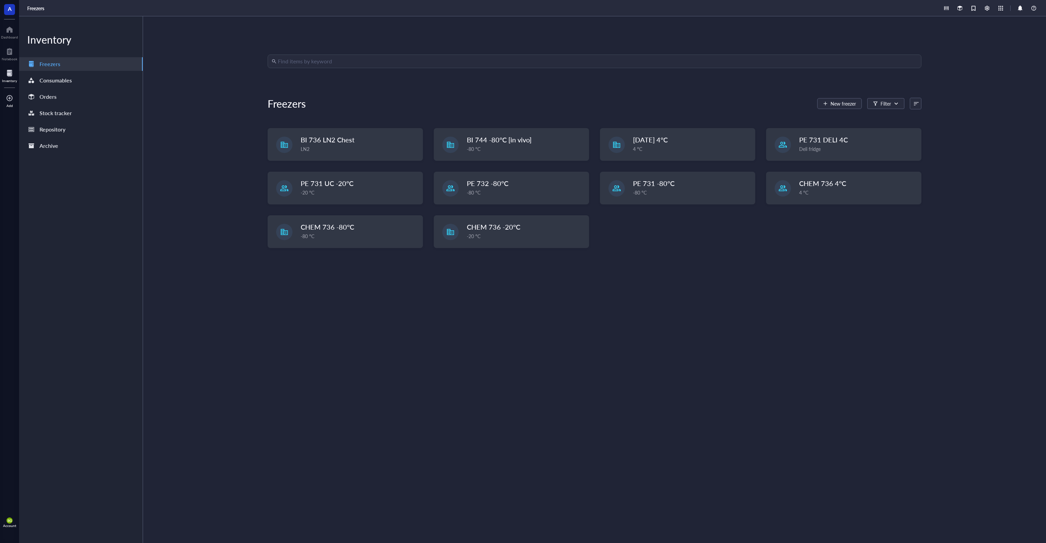
click at [8, 99] on div at bounding box center [9, 98] width 7 height 11
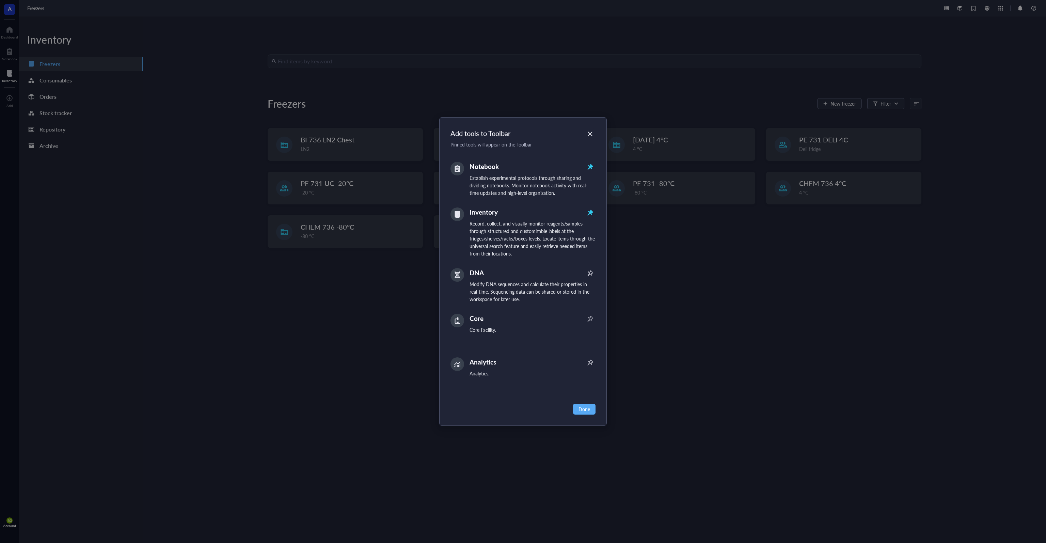
click at [334, 322] on div "Add tools to Toolbar Pinned tools will appear on the Toolbar Notebook Establish…" at bounding box center [523, 271] width 1046 height 543
click at [591, 134] on icon "Close" at bounding box center [590, 133] width 5 height 5
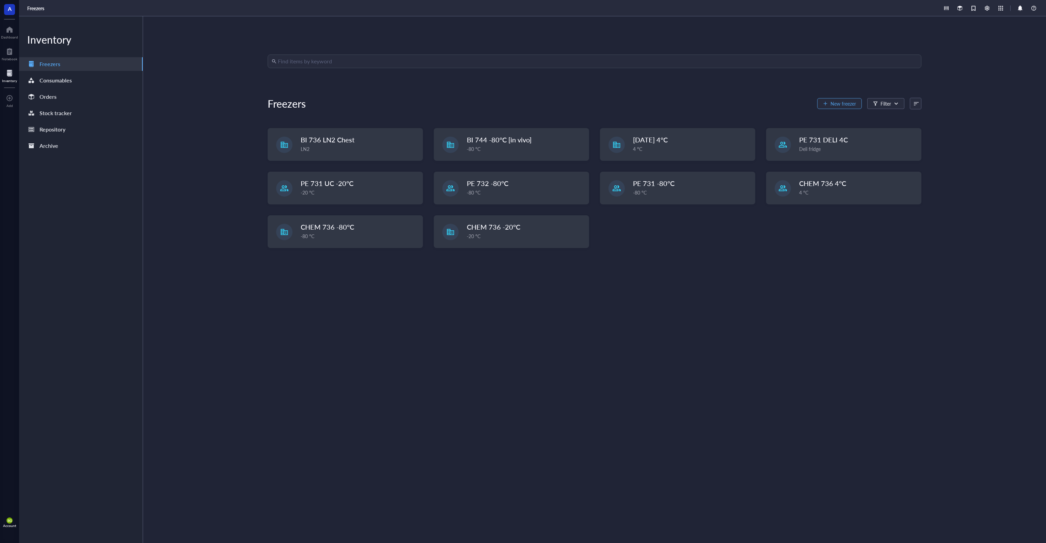
click at [835, 102] on span "New freezer" at bounding box center [843, 103] width 26 height 5
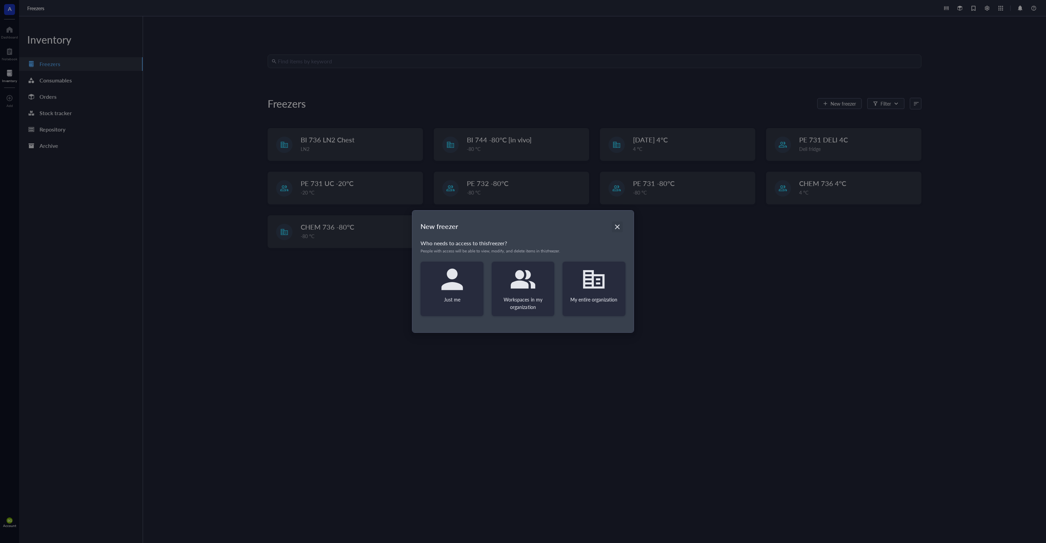
click at [617, 226] on icon "Close" at bounding box center [617, 226] width 5 height 5
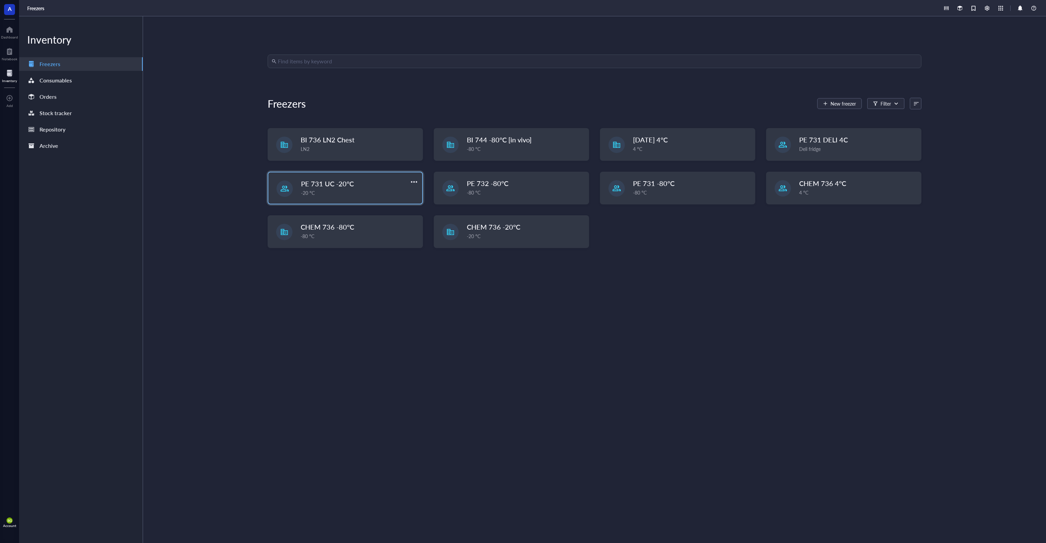
click at [350, 188] on span "PE 731 UC -20°C" at bounding box center [327, 184] width 53 height 10
click at [478, 190] on div "-80 °C" at bounding box center [525, 192] width 117 height 7
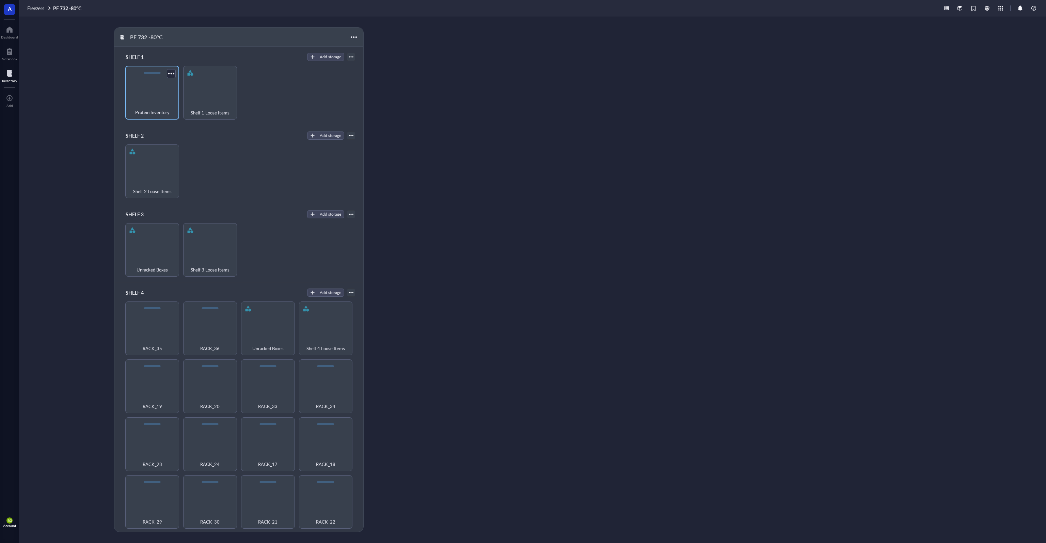
click at [142, 91] on div "Protein Inventory" at bounding box center [152, 93] width 54 height 54
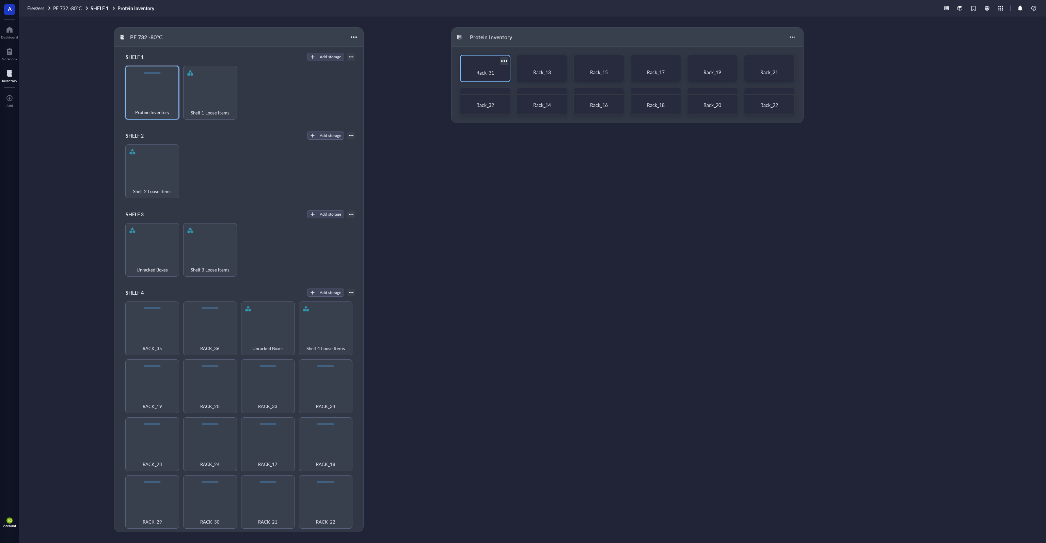
click at [487, 65] on div "Rack_31" at bounding box center [485, 72] width 44 height 15
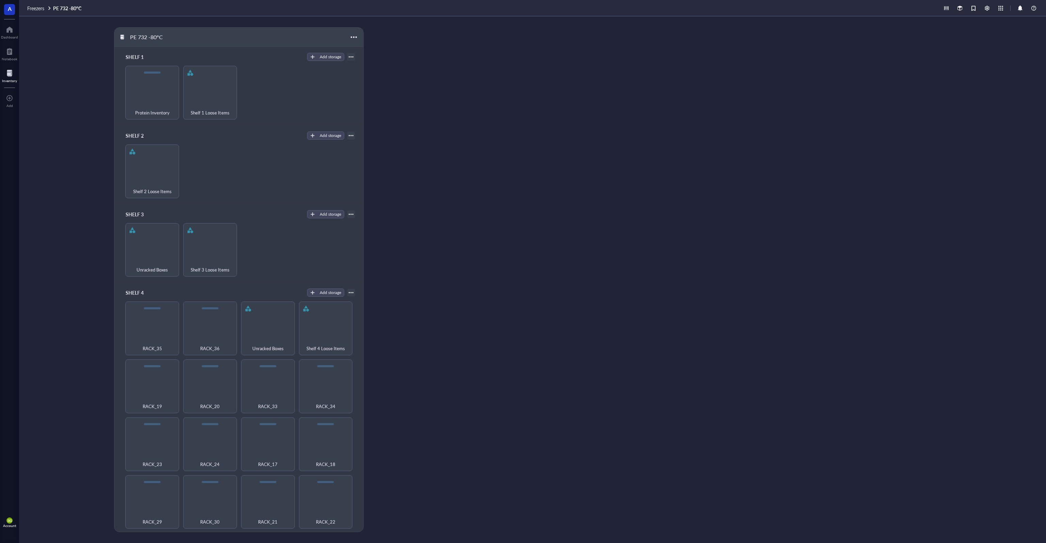
drag, startPoint x: 149, startPoint y: 95, endPoint x: 330, endPoint y: 119, distance: 182.8
click at [148, 94] on div "Protein Inventory" at bounding box center [152, 93] width 54 height 54
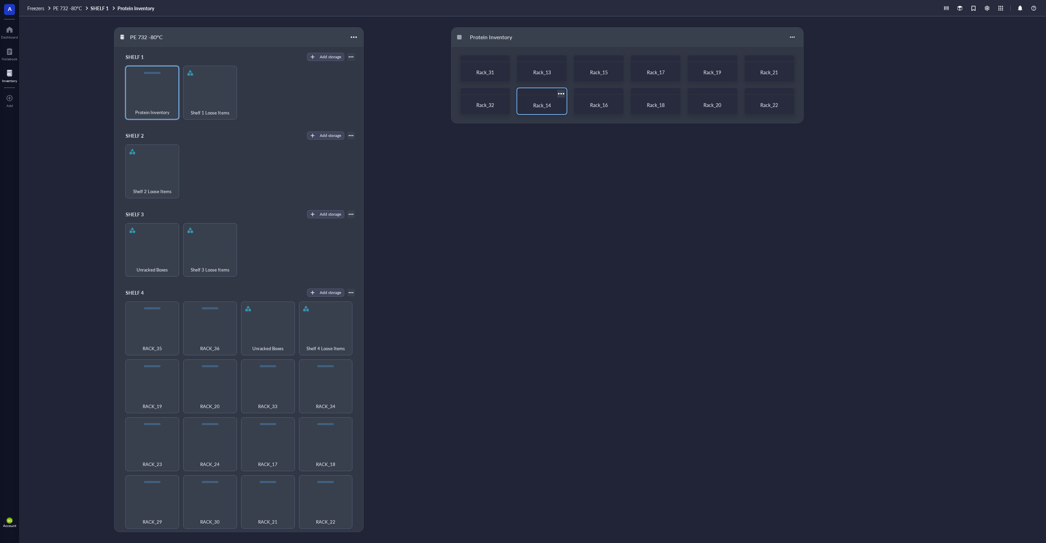
click at [543, 107] on span "Rack_14" at bounding box center [542, 105] width 18 height 7
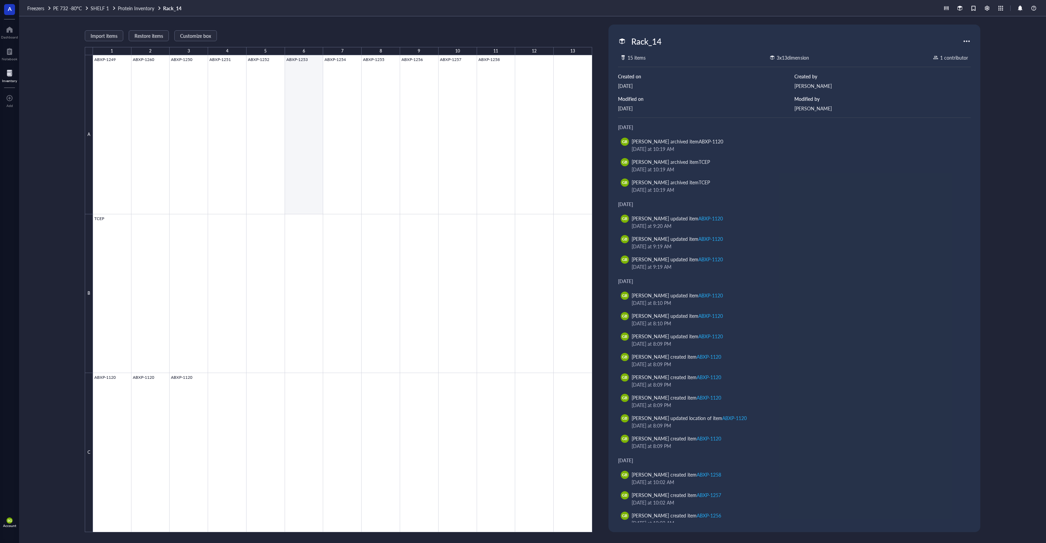
click at [306, 119] on div at bounding box center [342, 293] width 499 height 477
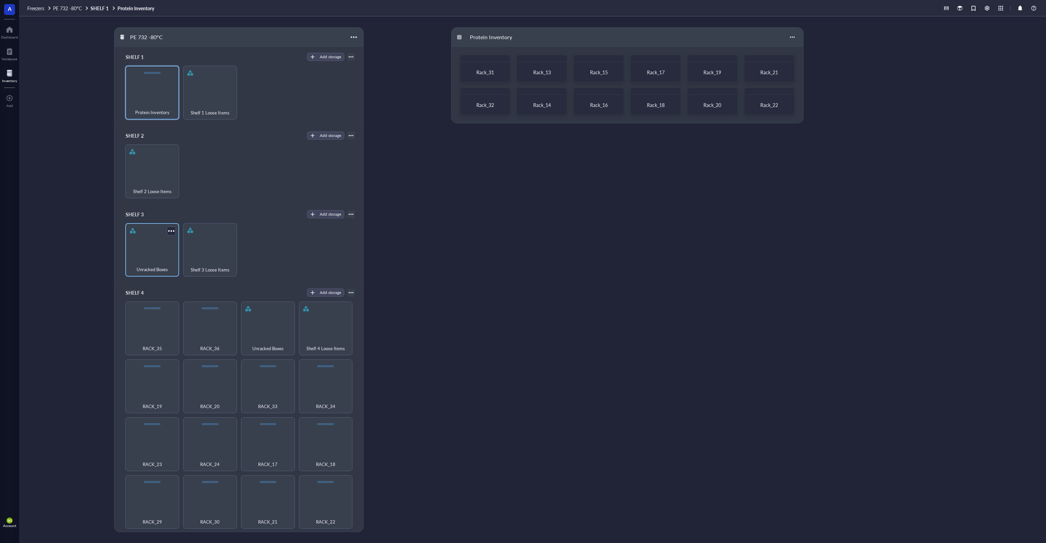
click at [159, 250] on div "Unracked Boxes" at bounding box center [152, 250] width 54 height 54
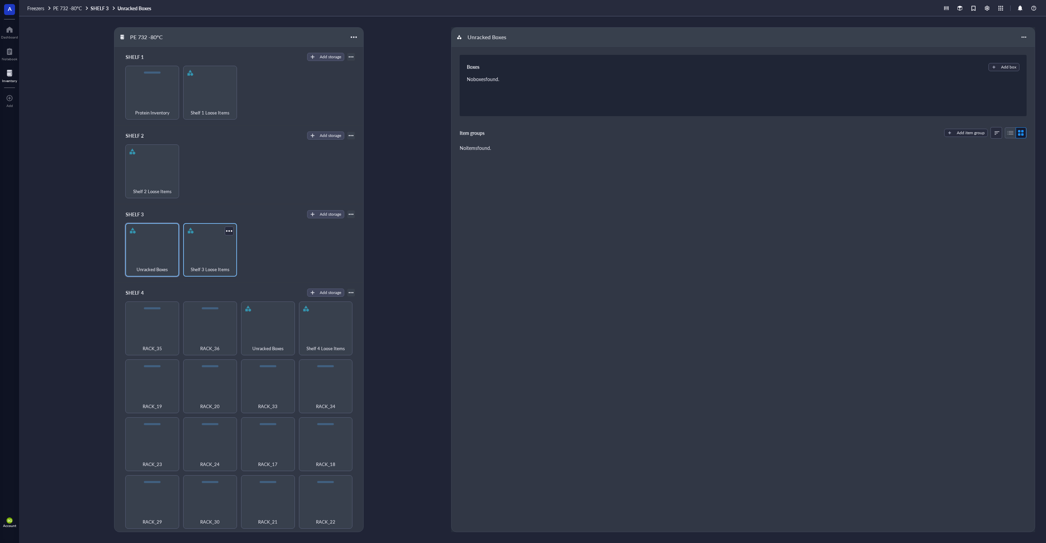
click at [219, 258] on div "Shelf 3 Loose Items" at bounding box center [210, 265] width 47 height 15
click at [214, 258] on div "Shelf 3 Loose Items" at bounding box center [210, 265] width 47 height 15
click at [159, 259] on div "Unracked Boxes" at bounding box center [152, 265] width 47 height 15
click at [201, 259] on div "Shelf 3 Loose Items" at bounding box center [210, 265] width 47 height 15
click at [275, 337] on div "Unracked Boxes" at bounding box center [267, 344] width 47 height 15
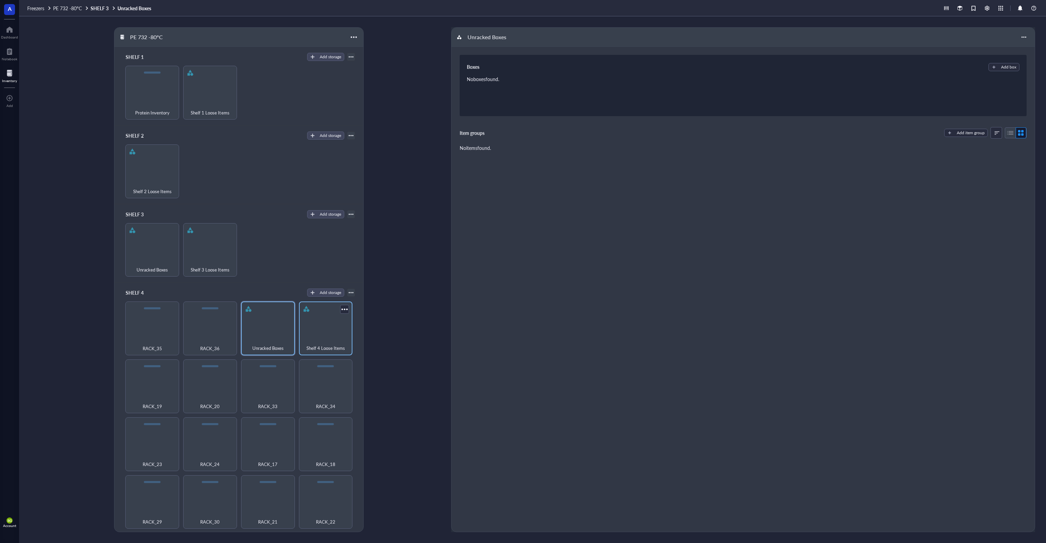
click at [327, 337] on div "Shelf 4 Loose Items" at bounding box center [325, 344] width 47 height 15
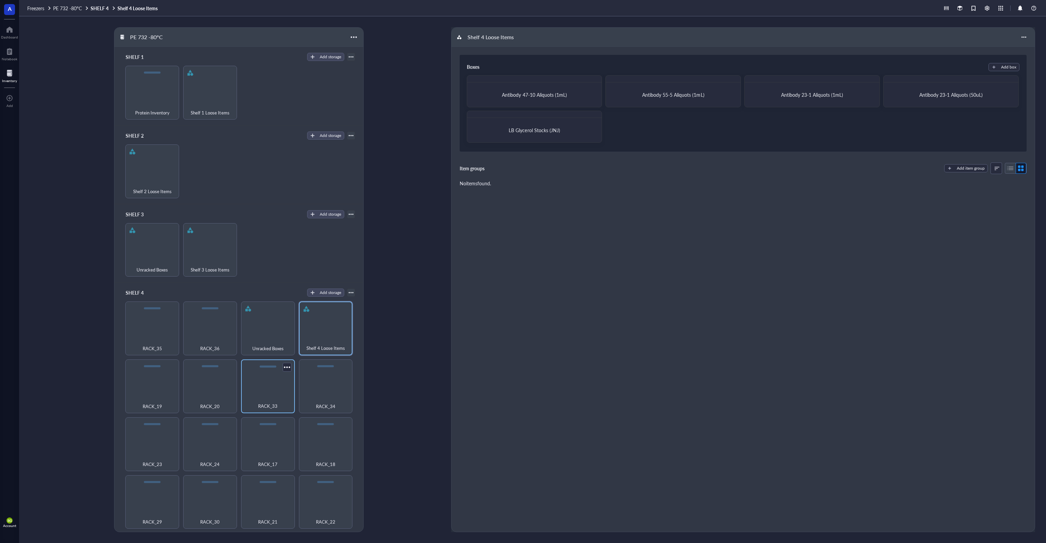
click at [281, 379] on div "RACK_33" at bounding box center [268, 386] width 54 height 54
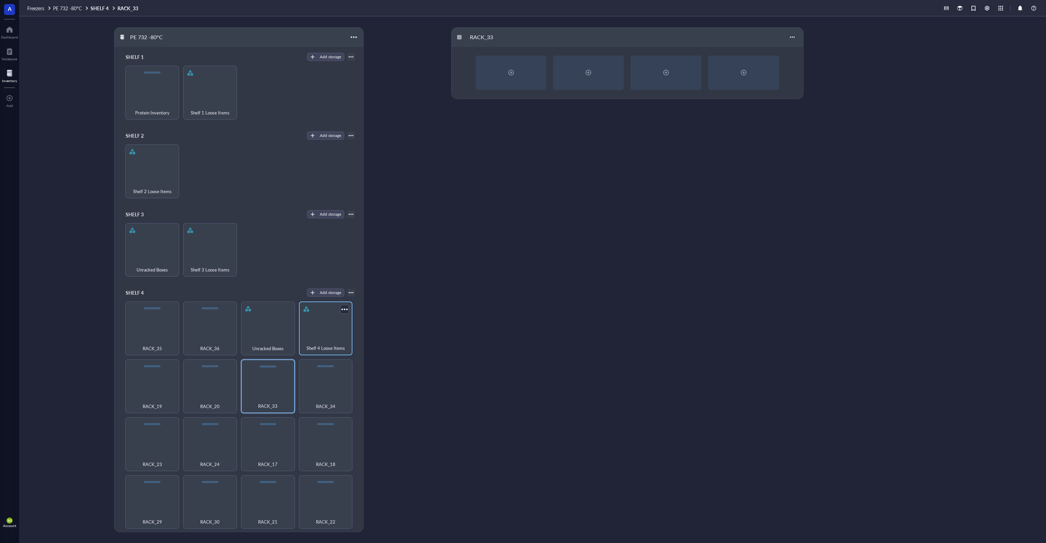
click at [326, 332] on div "Shelf 4 Loose Items" at bounding box center [326, 328] width 54 height 54
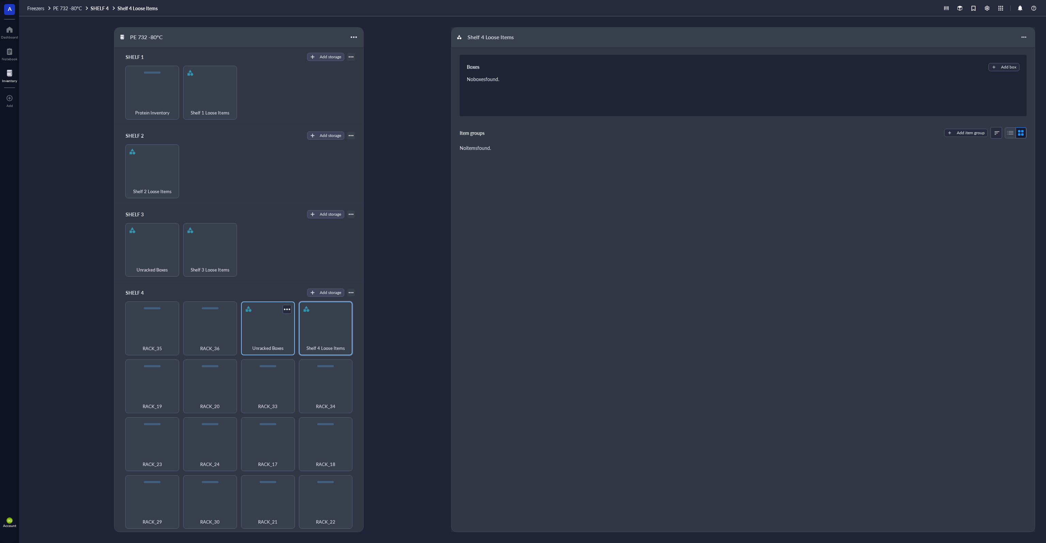
click at [262, 344] on span "Unracked Boxes" at bounding box center [267, 347] width 31 height 7
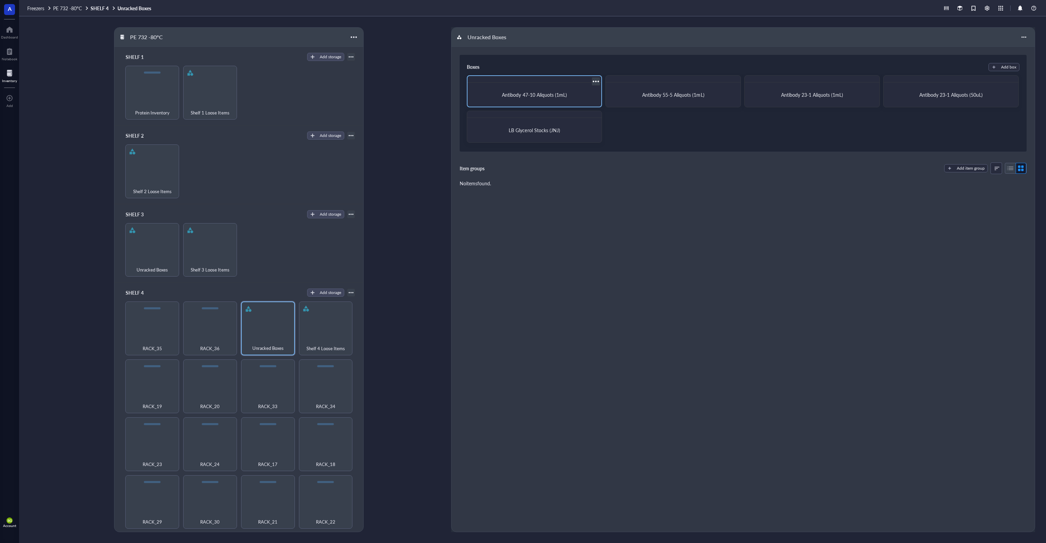
click at [523, 96] on span "Antibody 47-10 Aliquots (1mL)" at bounding box center [534, 94] width 65 height 7
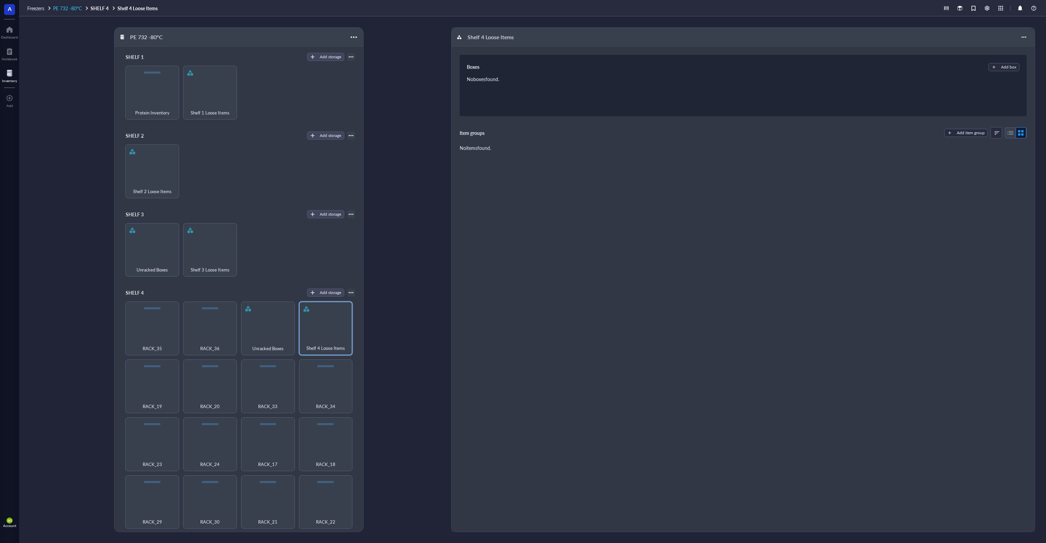
click at [69, 8] on span "PE 732 -80°C" at bounding box center [67, 8] width 29 height 7
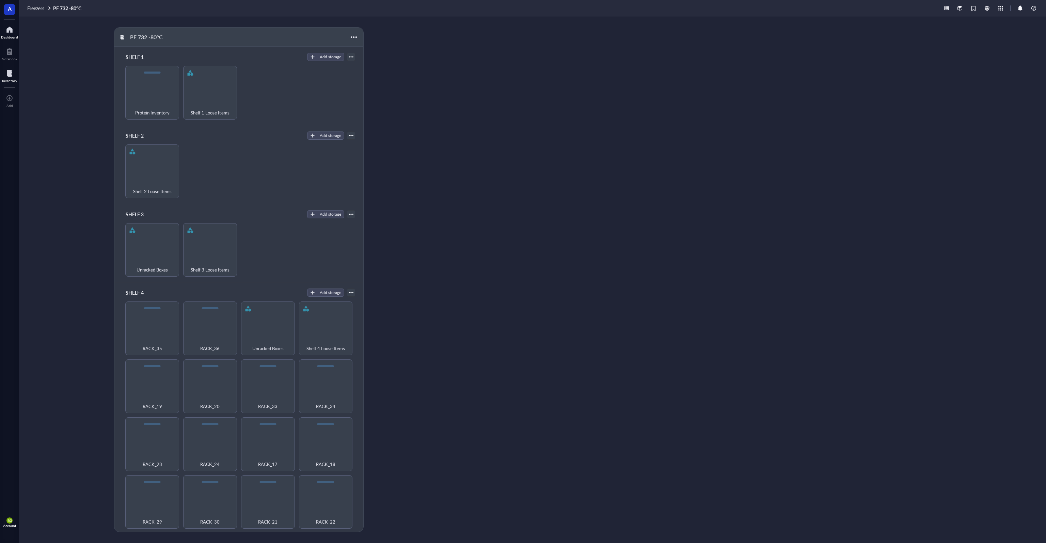
click at [11, 33] on div at bounding box center [9, 29] width 17 height 11
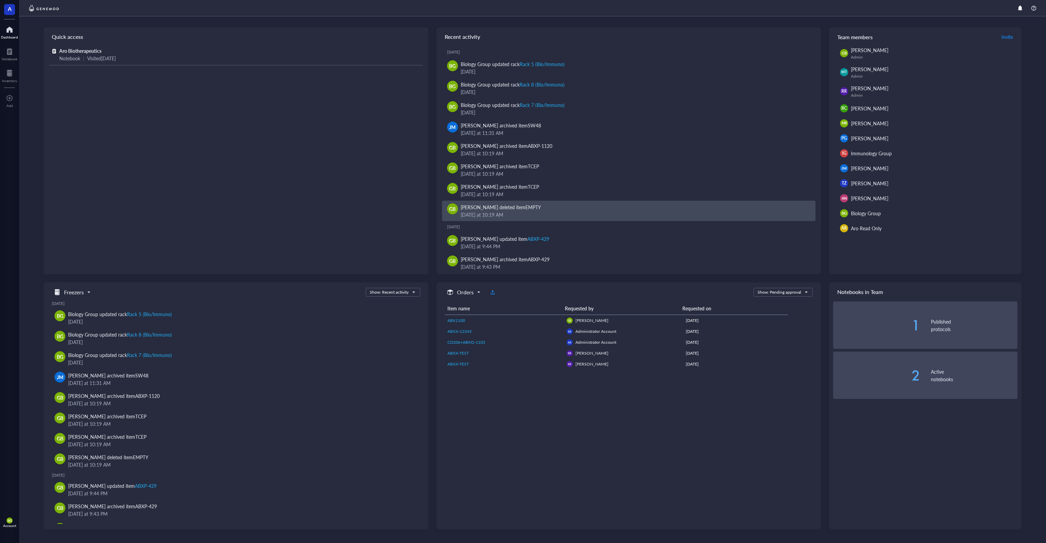
click at [531, 206] on div "EMPTY" at bounding box center [533, 207] width 16 height 7
click at [468, 210] on div "[PERSON_NAME] deleted item EMPTY" at bounding box center [501, 206] width 80 height 7
click at [585, 217] on div "[DATE] 10:19 AM" at bounding box center [636, 214] width 350 height 7
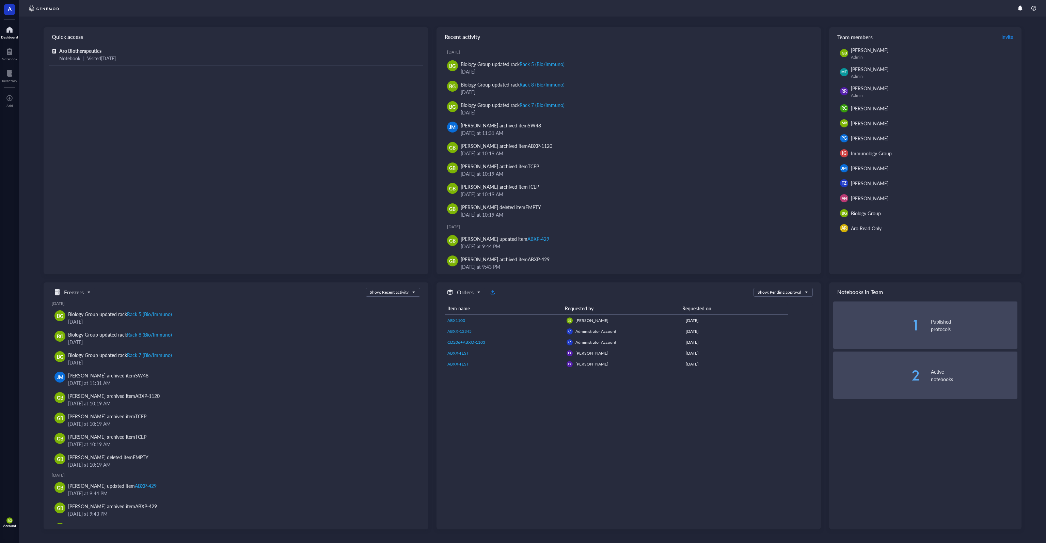
click at [12, 518] on div "BG Account" at bounding box center [9, 522] width 19 height 19
click at [52, 500] on link "Account settings" at bounding box center [48, 497] width 45 height 12
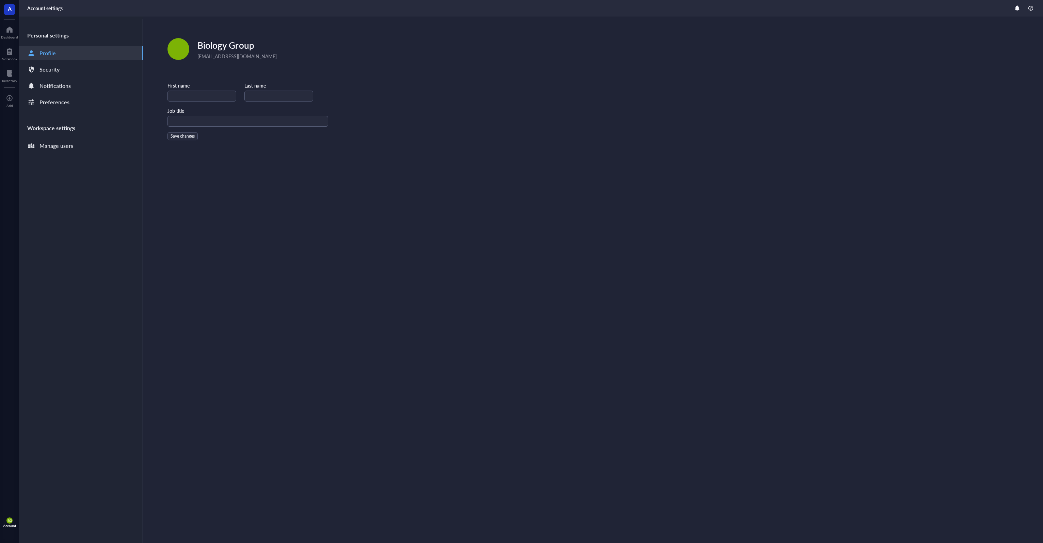
type input "Biology"
type input "Group"
click at [181, 51] on div "Edit" at bounding box center [178, 48] width 8 height 7
click at [204, 69] on span "Edit picture" at bounding box center [192, 67] width 39 height 7
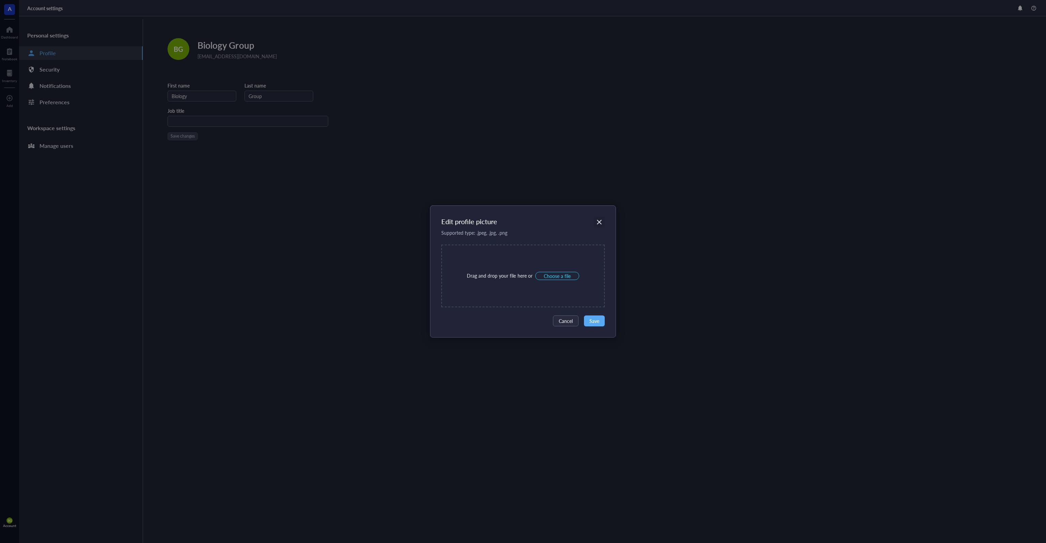
click at [600, 222] on icon "Close" at bounding box center [599, 222] width 6 height 6
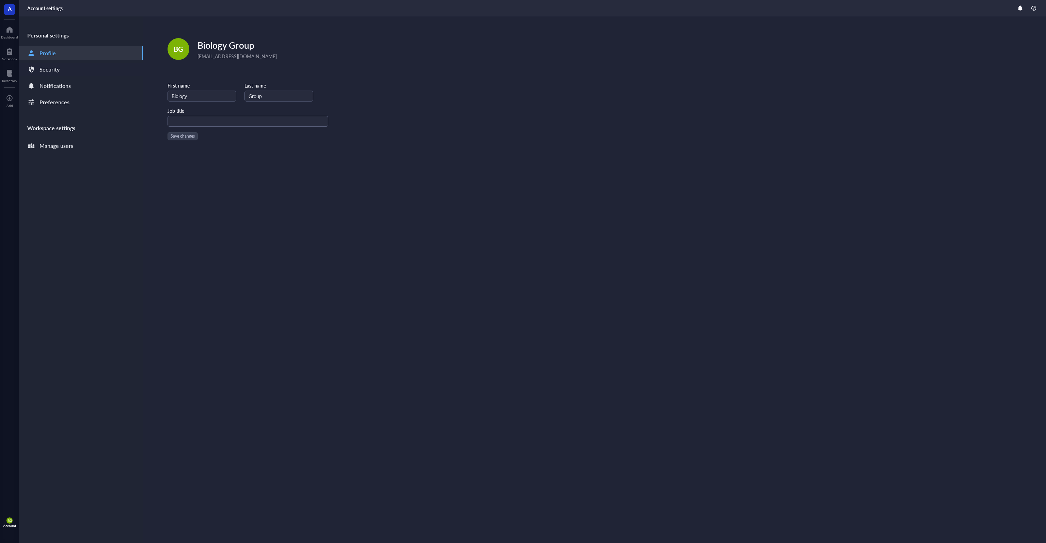
click at [68, 74] on div "Security" at bounding box center [81, 70] width 124 height 14
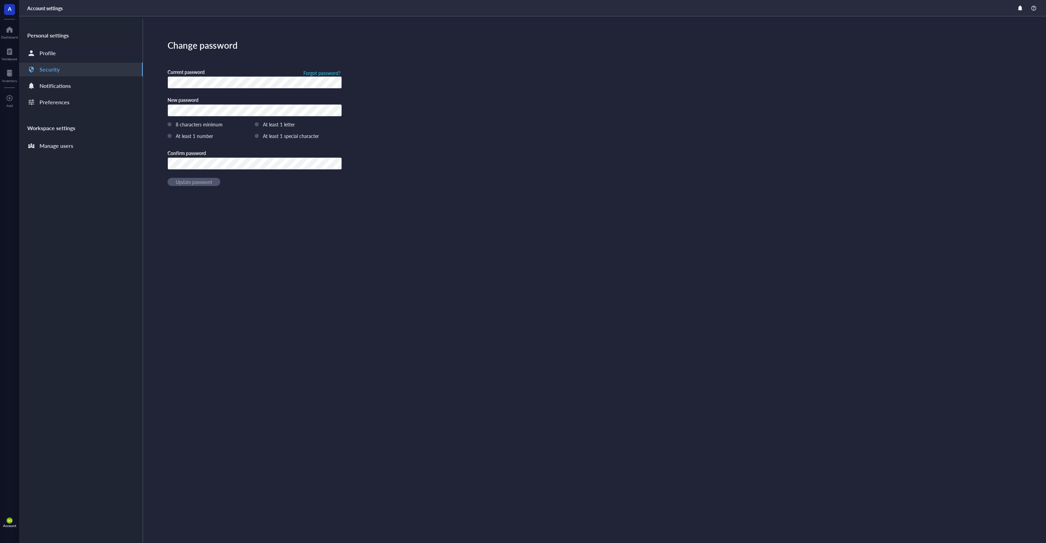
click at [59, 55] on div "Profile" at bounding box center [81, 53] width 124 height 14
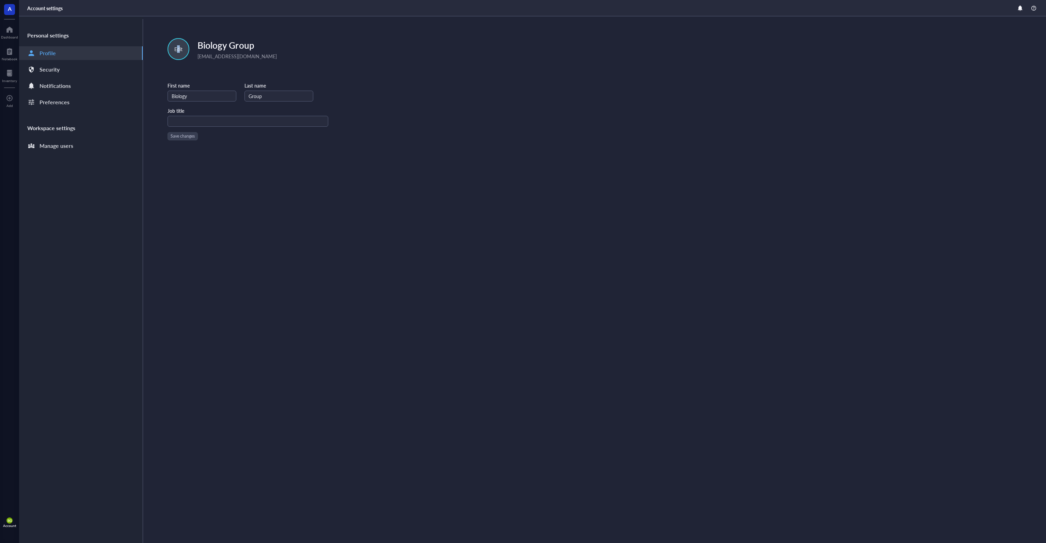
click at [178, 51] on div "Edit" at bounding box center [178, 48] width 8 height 7
click at [197, 68] on span "Edit picture" at bounding box center [192, 67] width 39 height 7
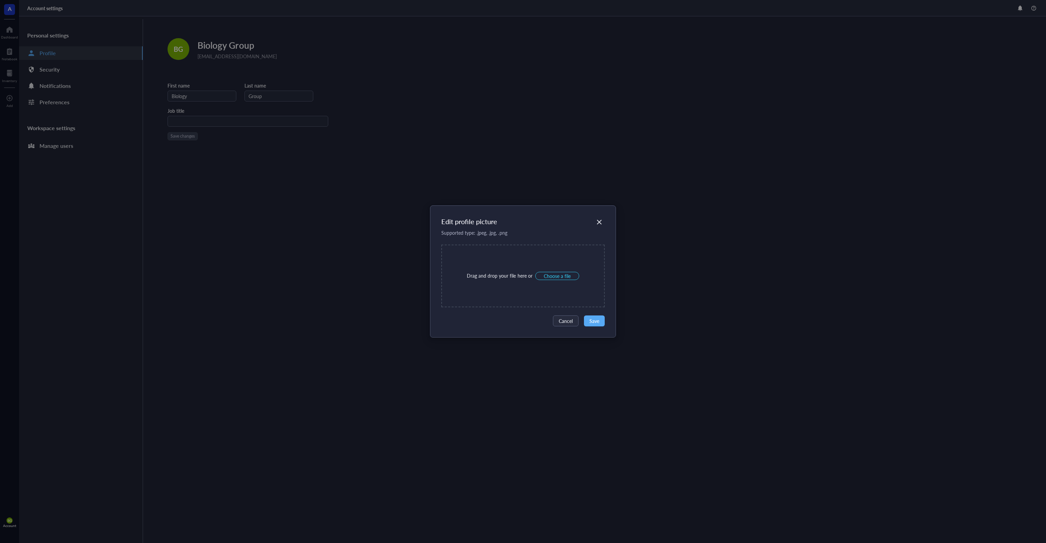
click at [439, 179] on div "Edit profile picture Supported type: .jpeg, .jpg, .png Drag and drop your file …" at bounding box center [523, 271] width 1046 height 543
click at [597, 222] on icon "Close" at bounding box center [599, 222] width 6 height 6
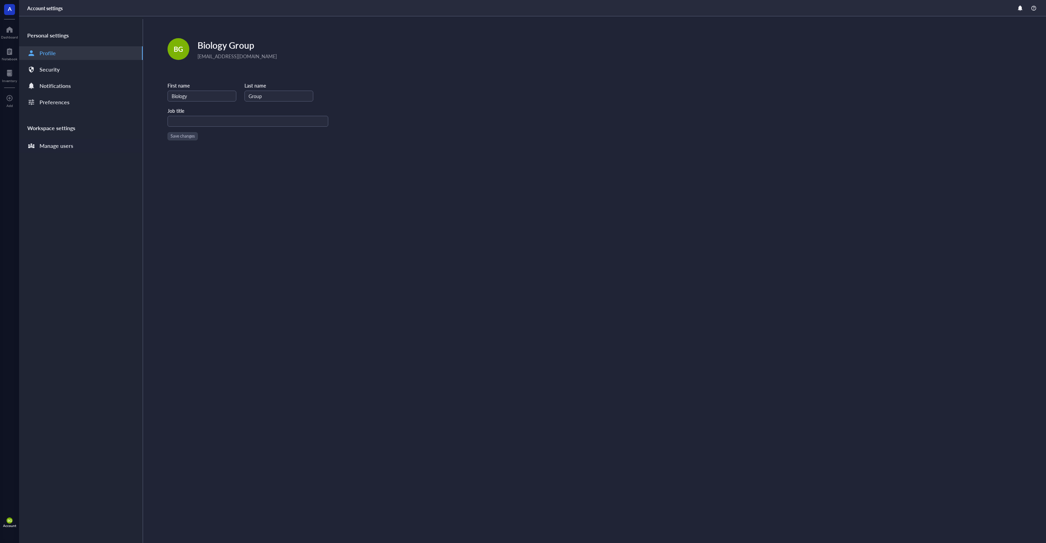
click at [59, 145] on div "Manage users" at bounding box center [56, 146] width 34 height 10
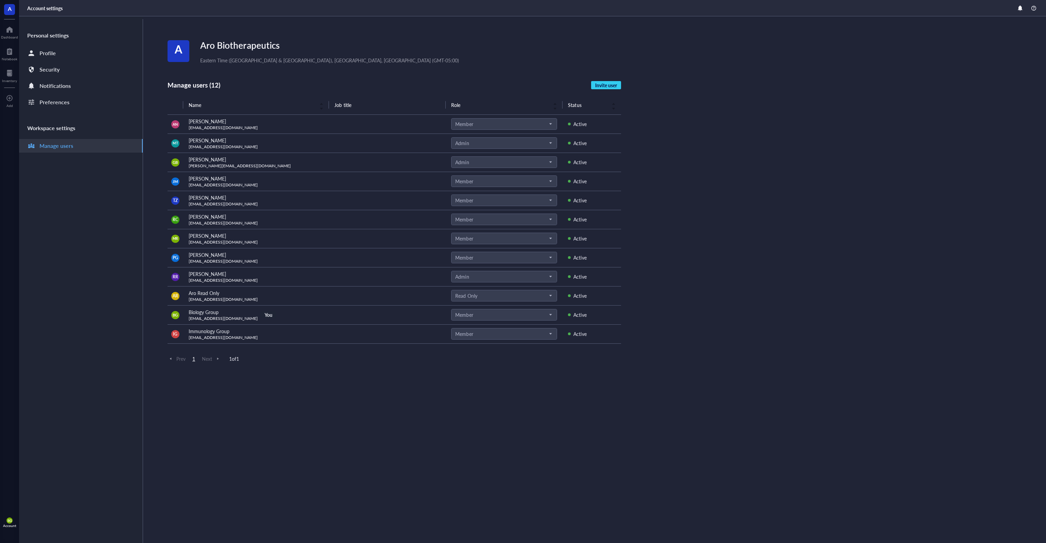
click at [551, 124] on span "Member" at bounding box center [503, 124] width 96 height 6
click at [550, 124] on span "Member" at bounding box center [503, 124] width 96 height 6
